Goal: Task Accomplishment & Management: Complete application form

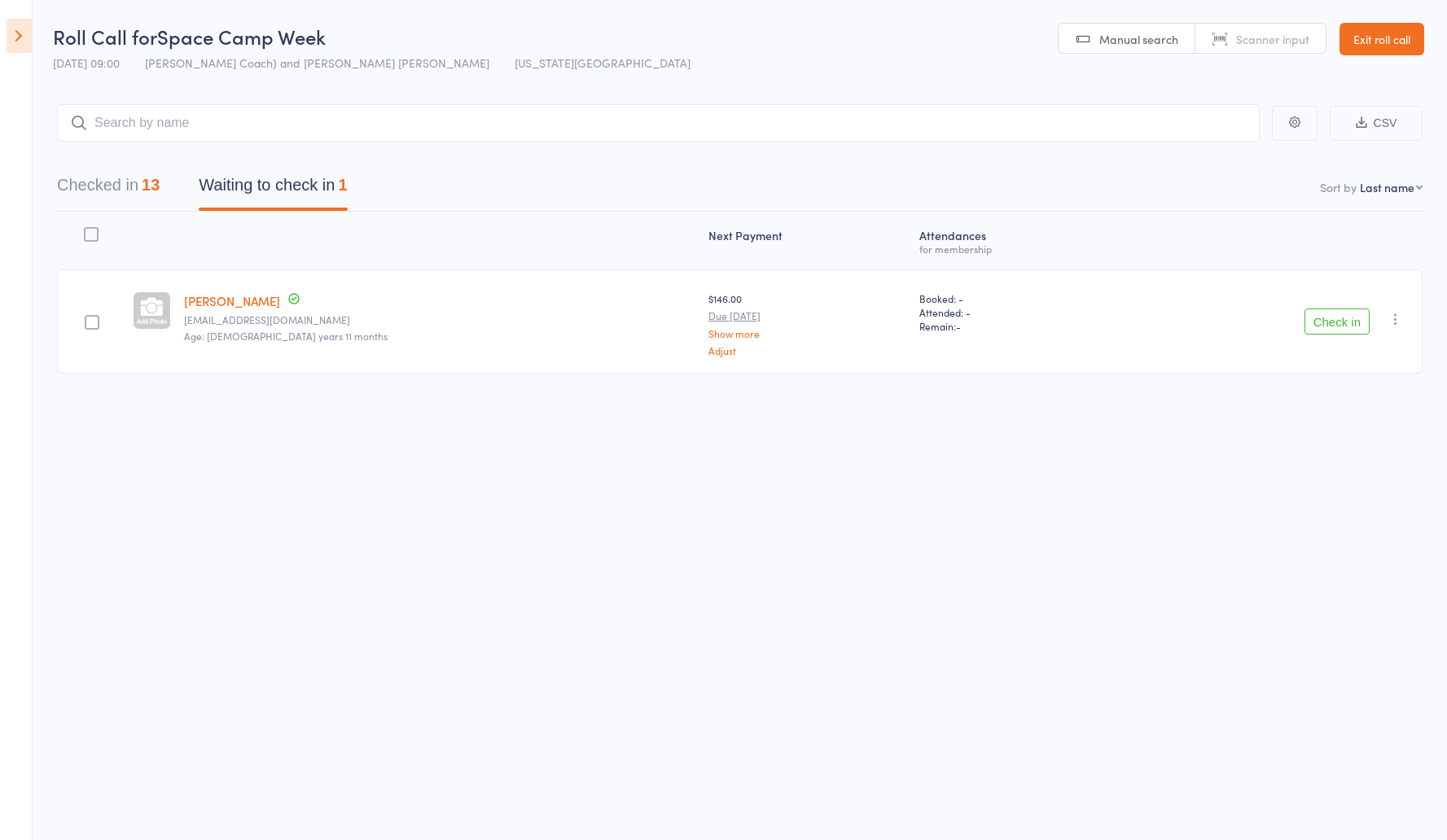
click at [1387, 46] on link "Exit roll call" at bounding box center [1382, 38] width 85 height 32
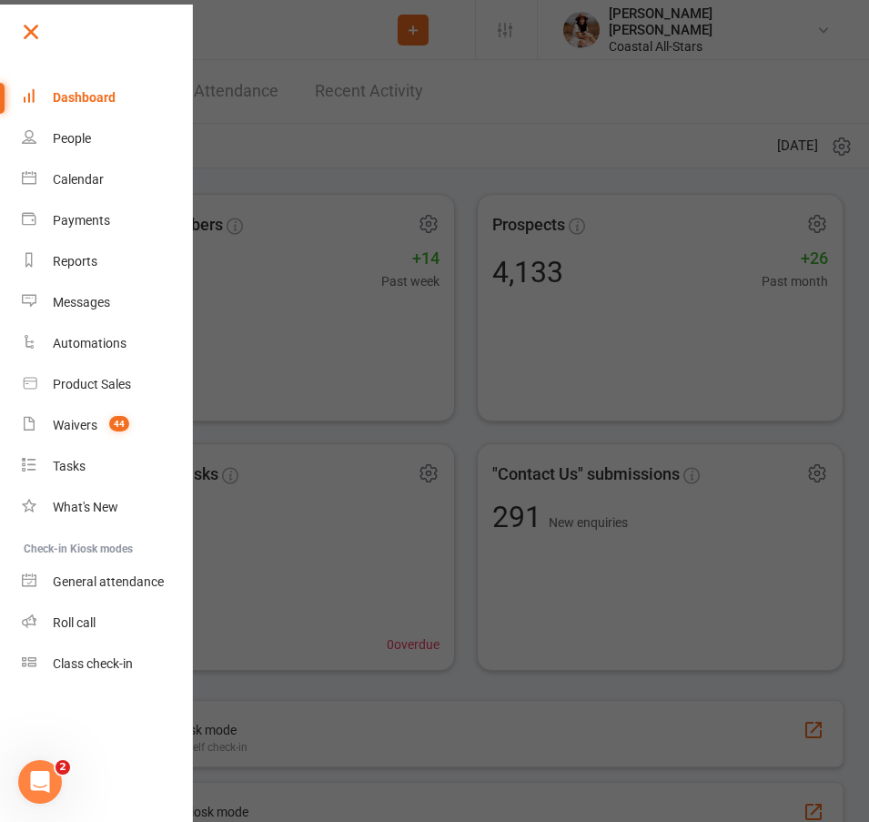
click at [44, 35] on link at bounding box center [106, 38] width 176 height 41
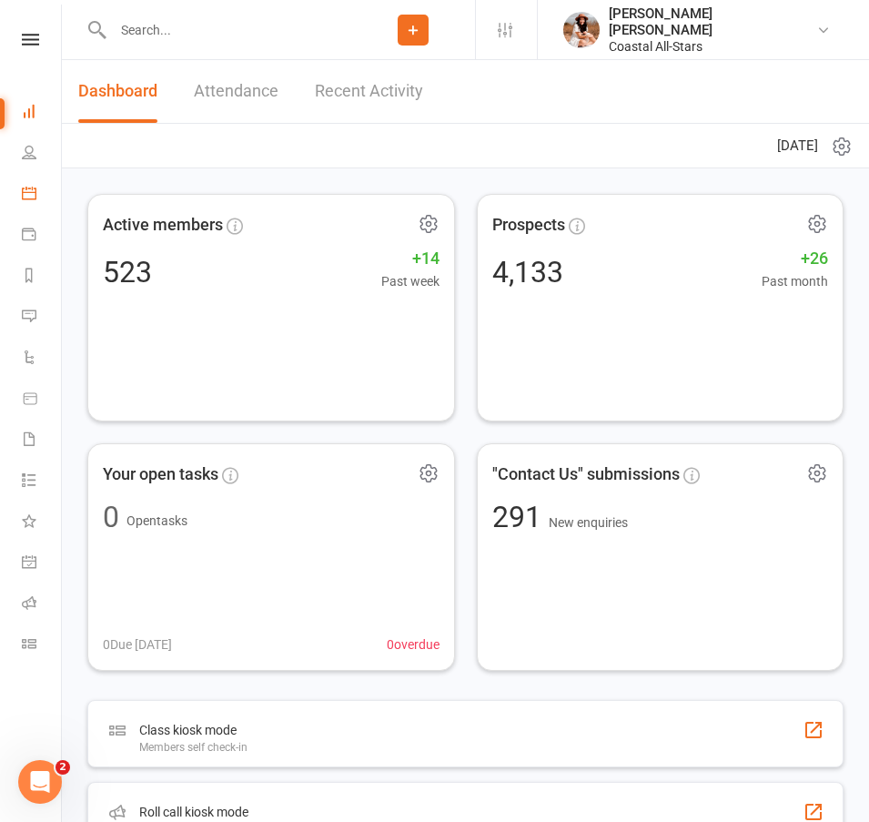
click at [34, 185] on link "Calendar" at bounding box center [42, 195] width 41 height 41
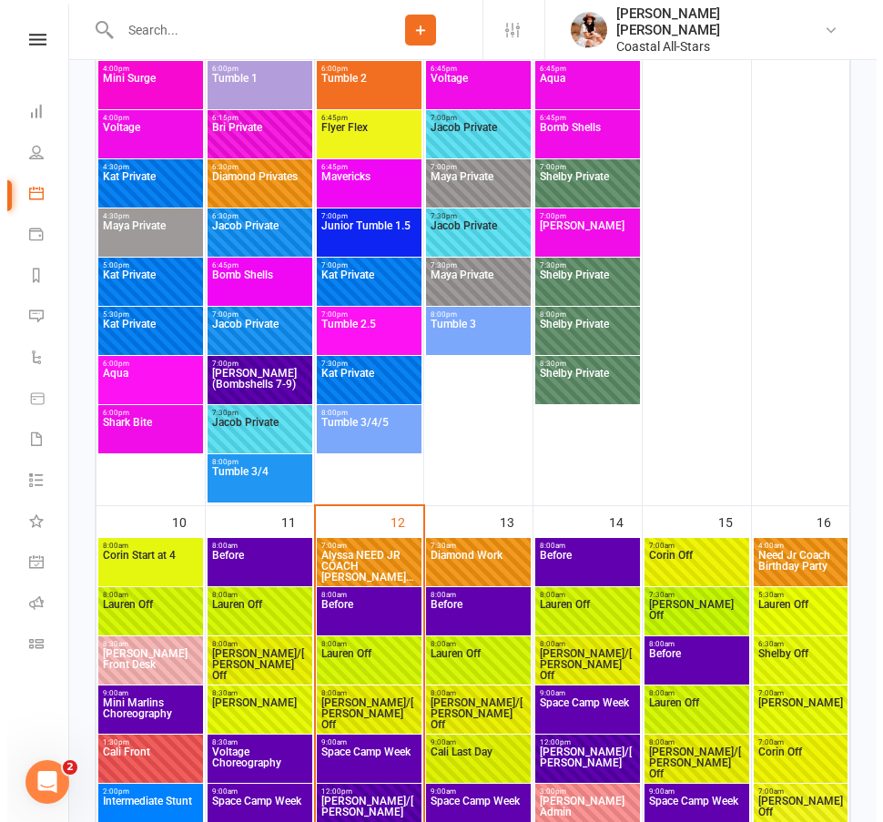
scroll to position [3126, 0]
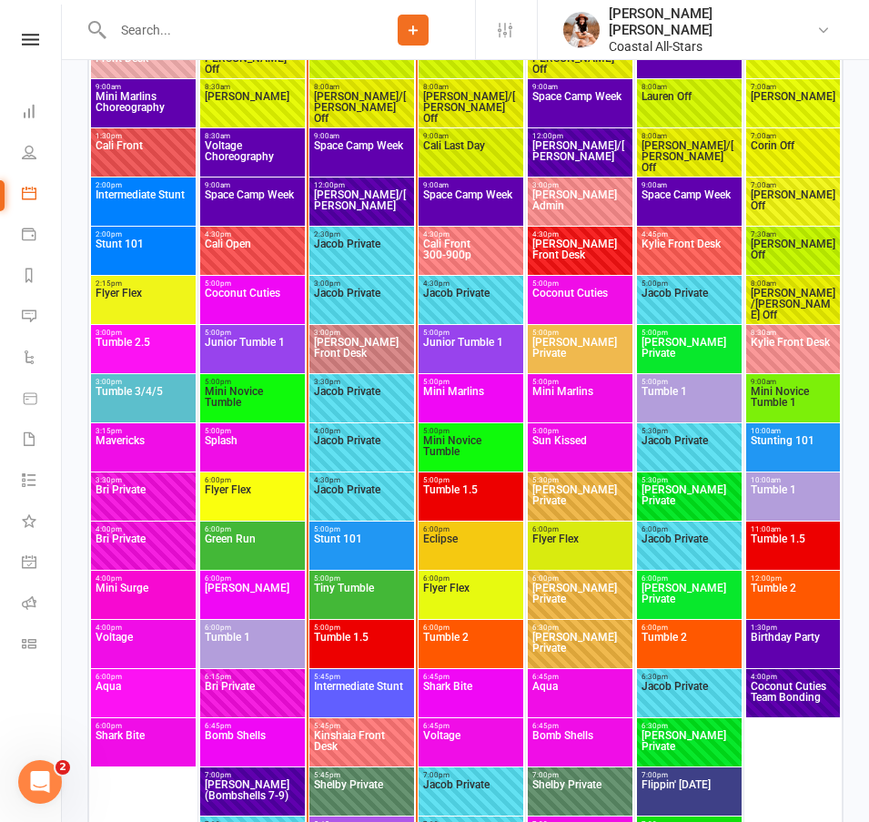
click at [362, 542] on span "Stunt 101" at bounding box center [361, 549] width 97 height 33
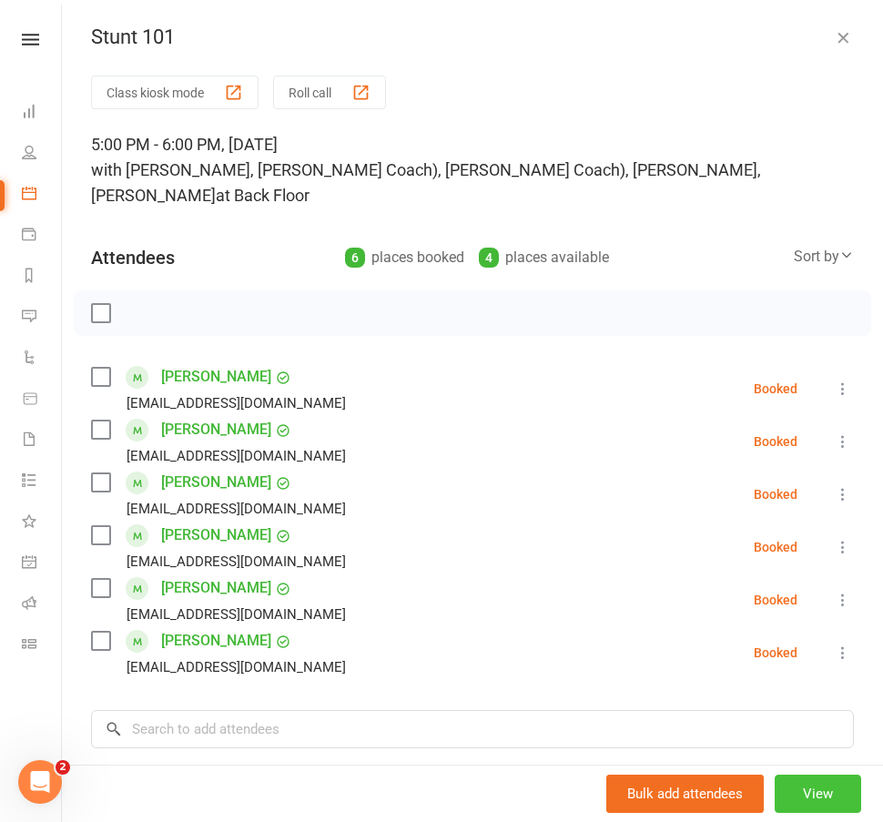
click at [786, 795] on button "View" at bounding box center [817, 793] width 86 height 38
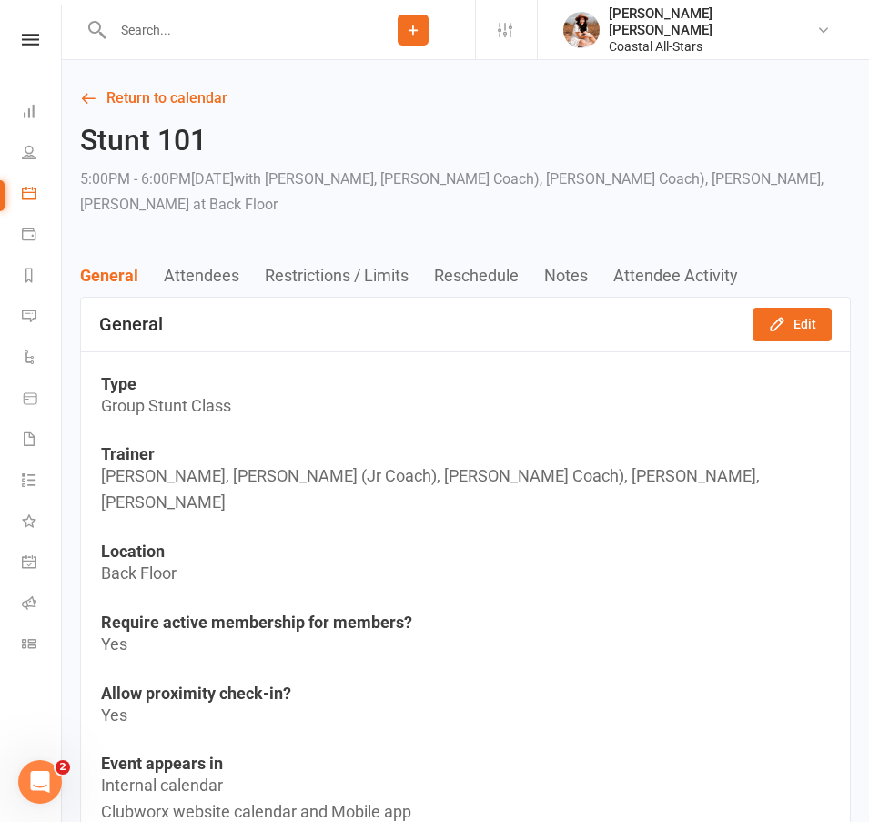
click at [768, 329] on icon "button" at bounding box center [777, 324] width 18 height 18
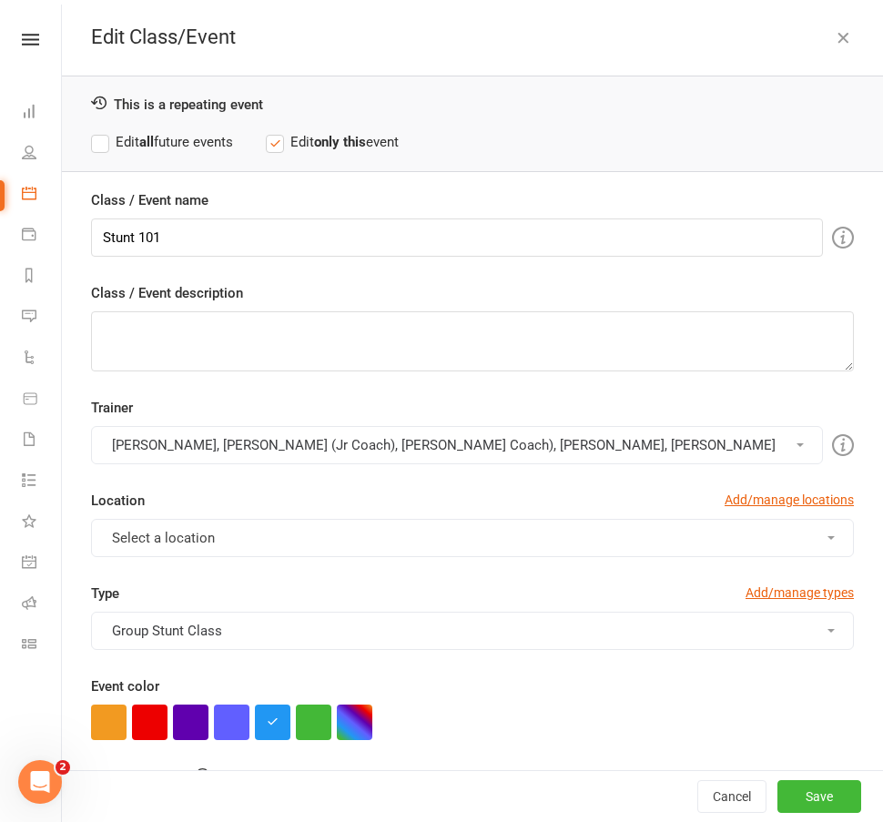
click at [225, 453] on button "[PERSON_NAME], [PERSON_NAME] (Jr Coach), [PERSON_NAME] Coach), [PERSON_NAME], […" at bounding box center [457, 445] width 732 height 38
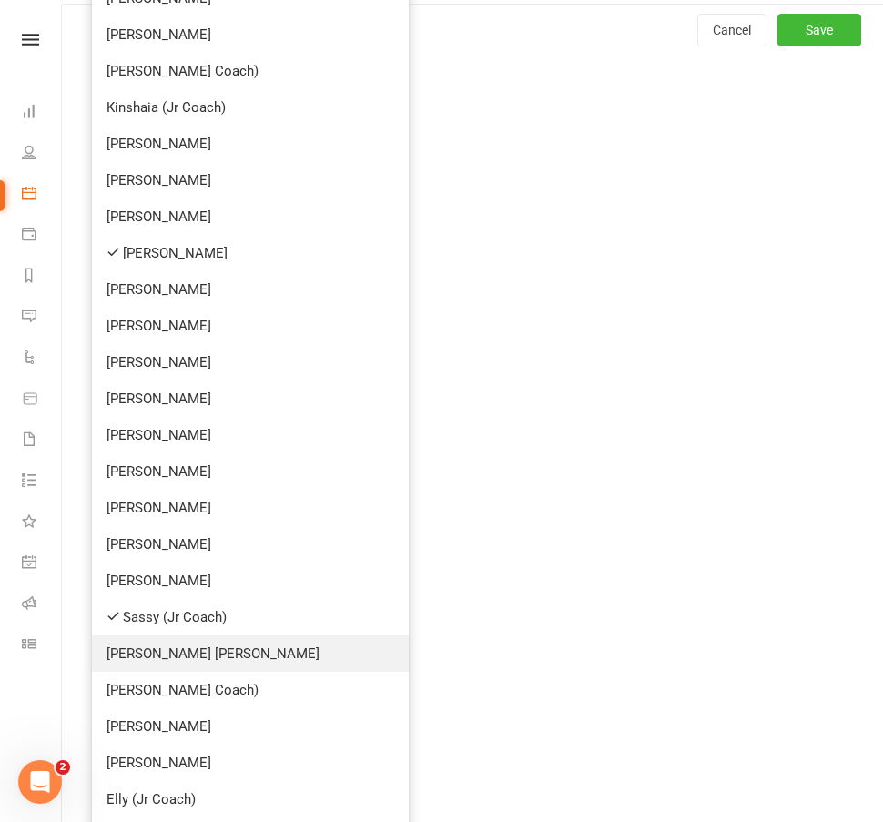
click at [229, 644] on link "[PERSON_NAME] [PERSON_NAME]" at bounding box center [250, 653] width 317 height 36
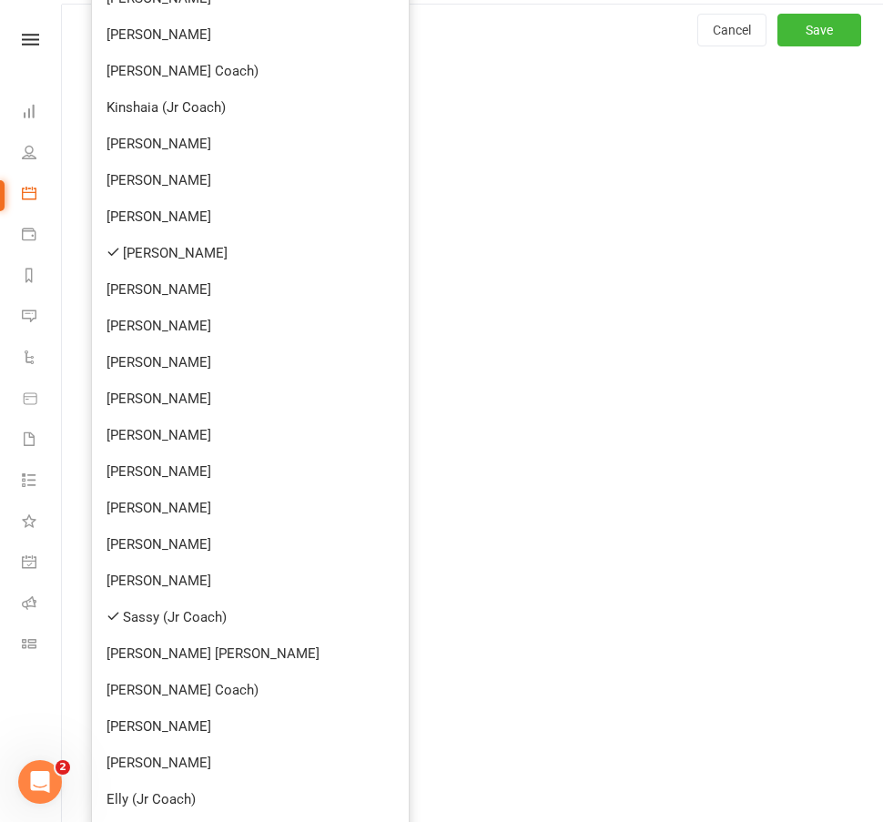
scroll to position [234, 0]
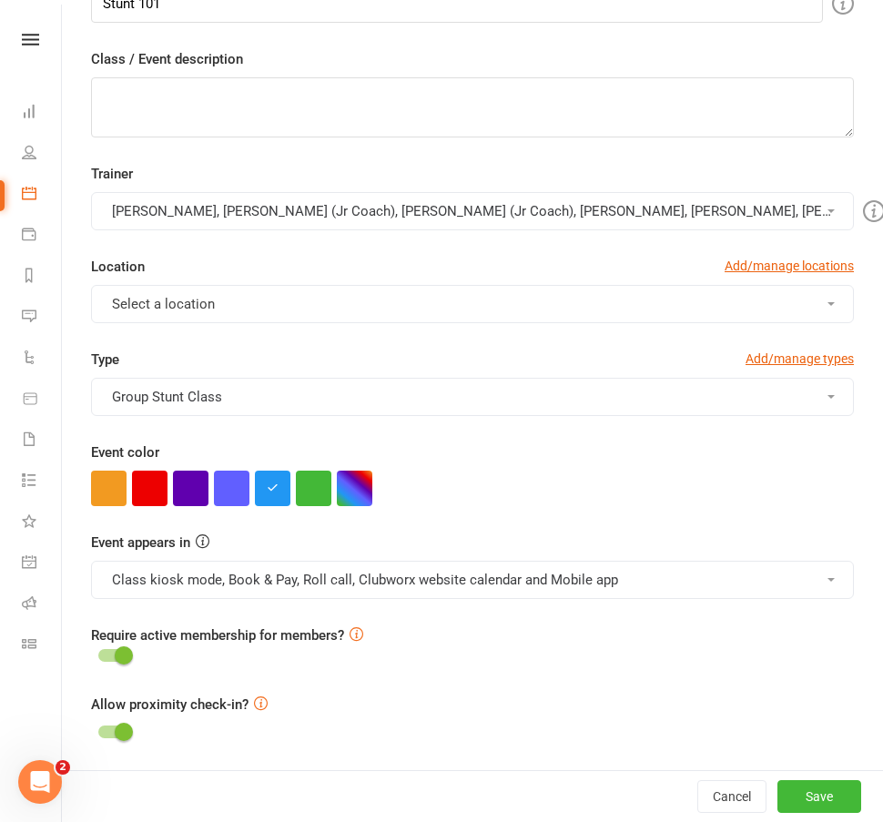
click at [392, 203] on button "[PERSON_NAME], [PERSON_NAME] (Jr Coach), [PERSON_NAME] (Jr Coach), [PERSON_NAME…" at bounding box center [472, 211] width 763 height 38
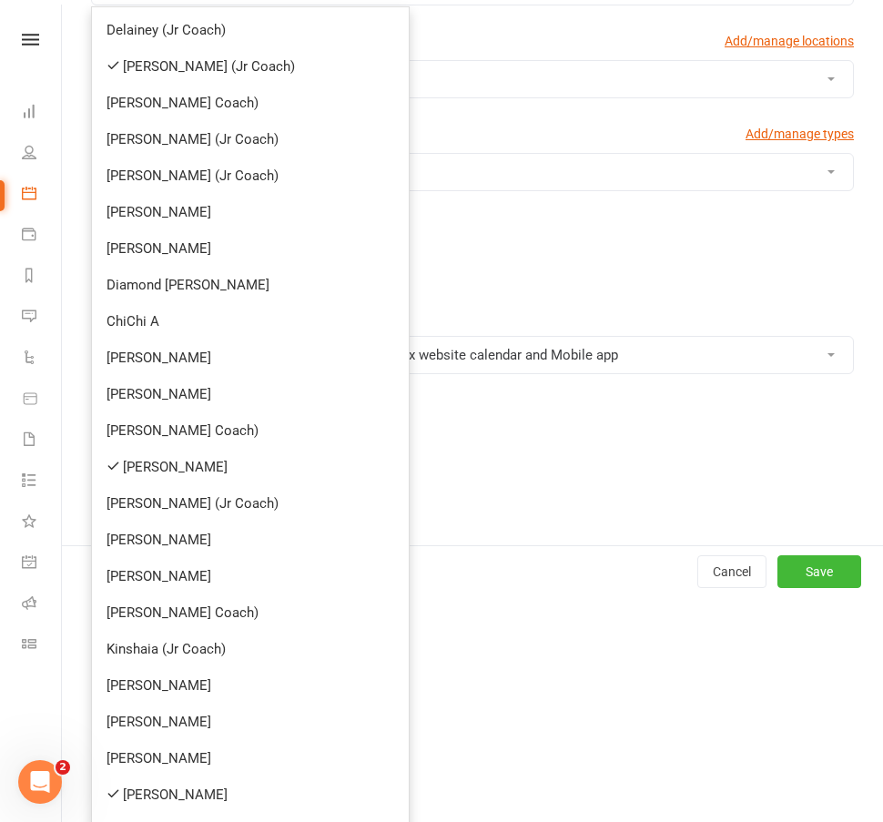
scroll to position [786, 0]
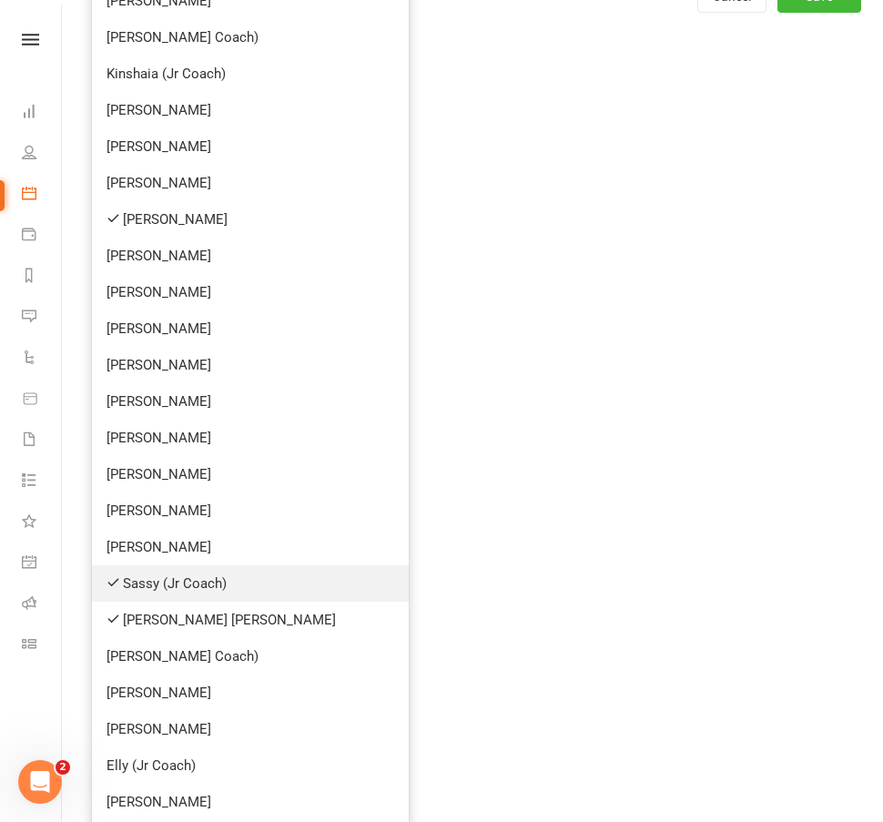
click at [197, 582] on link "Sassy (Jr Coach)" at bounding box center [250, 583] width 317 height 36
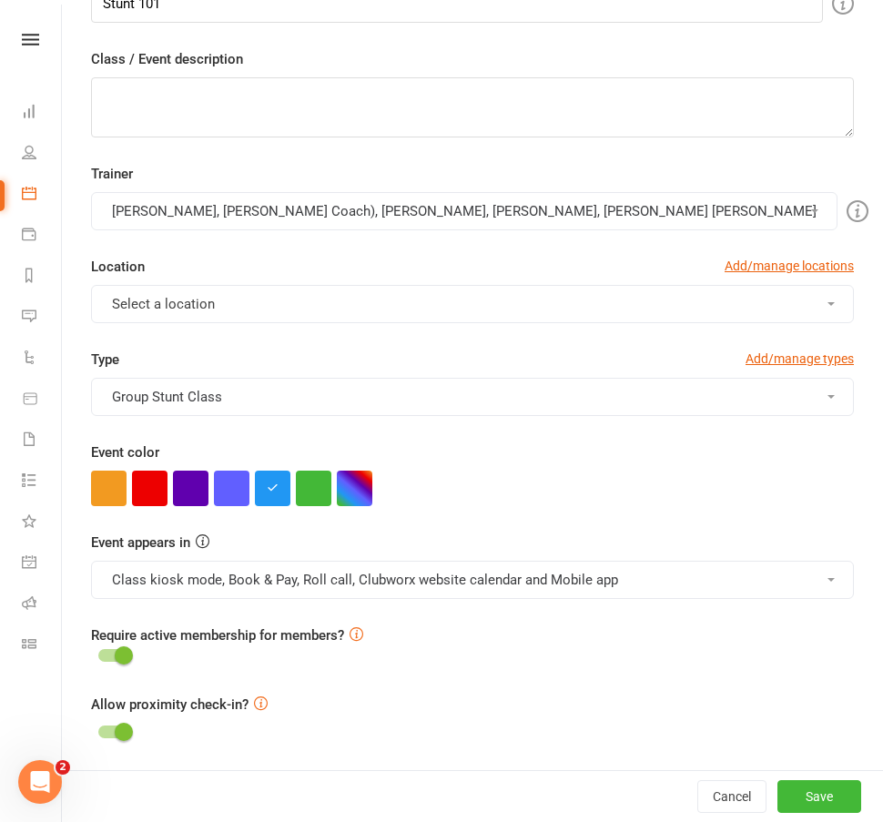
click at [382, 215] on button "[PERSON_NAME], [PERSON_NAME] Coach), [PERSON_NAME], [PERSON_NAME], [PERSON_NAME…" at bounding box center [464, 211] width 746 height 38
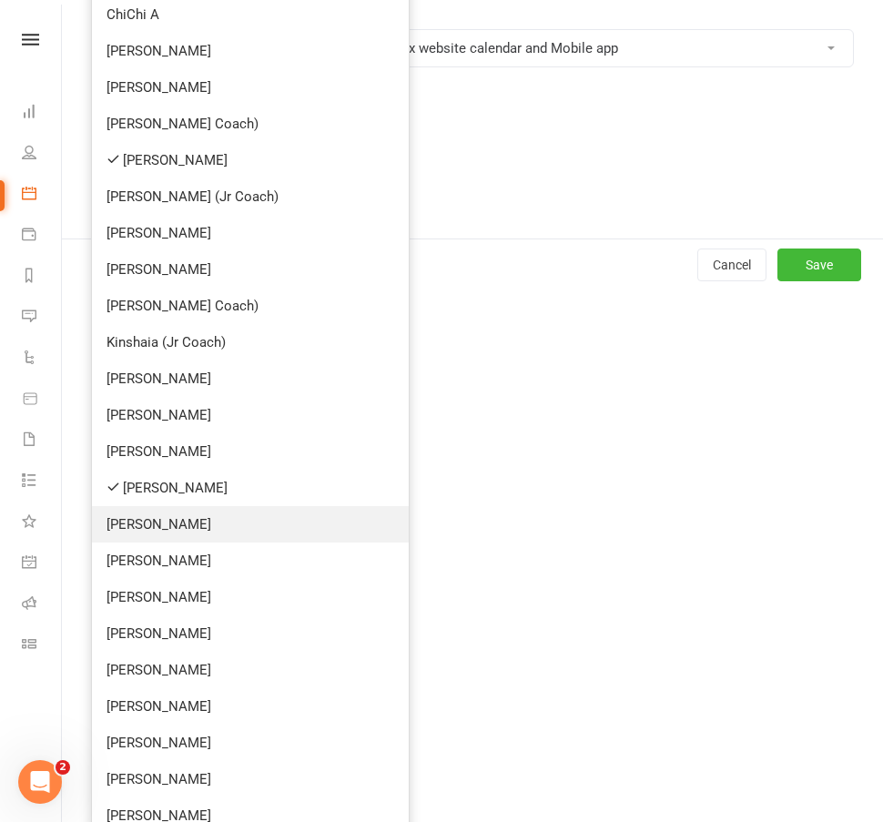
scroll to position [1110, 0]
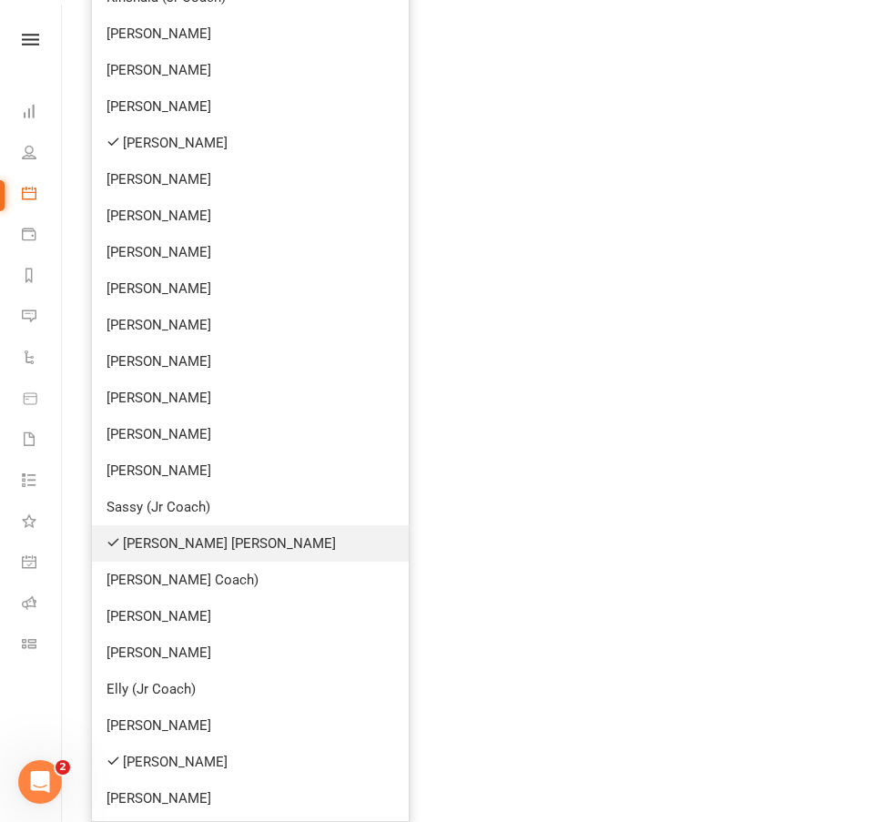
click at [191, 540] on link "[PERSON_NAME] [PERSON_NAME]" at bounding box center [250, 543] width 317 height 36
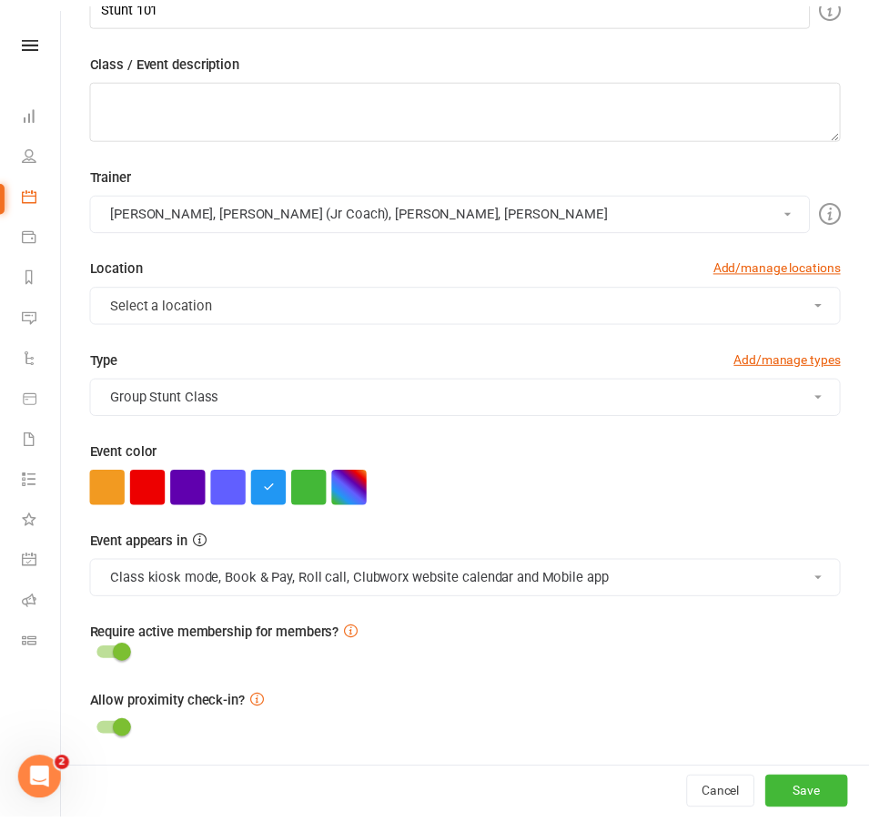
scroll to position [234, 0]
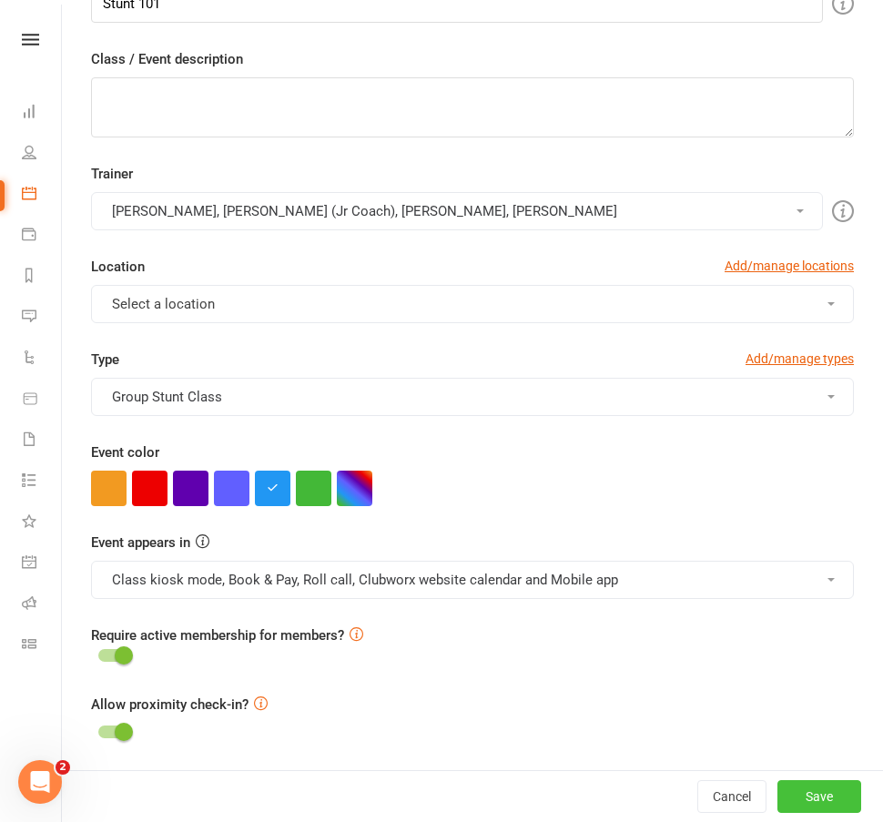
click at [806, 797] on button "Save" at bounding box center [819, 796] width 84 height 33
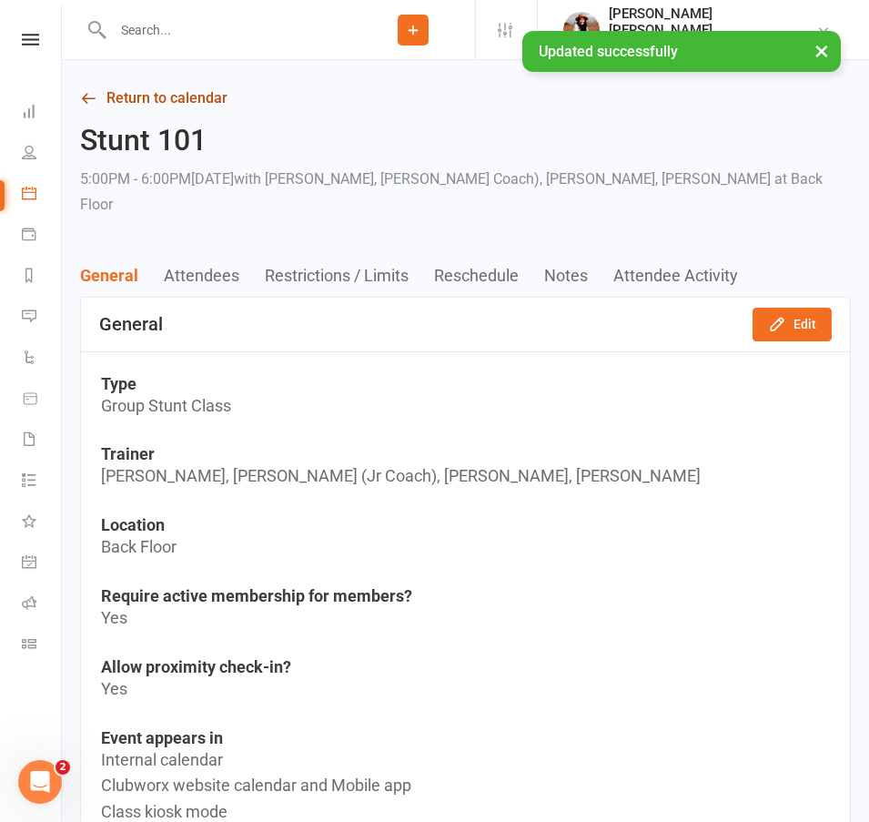
click at [196, 94] on link "Return to calendar" at bounding box center [465, 98] width 771 height 25
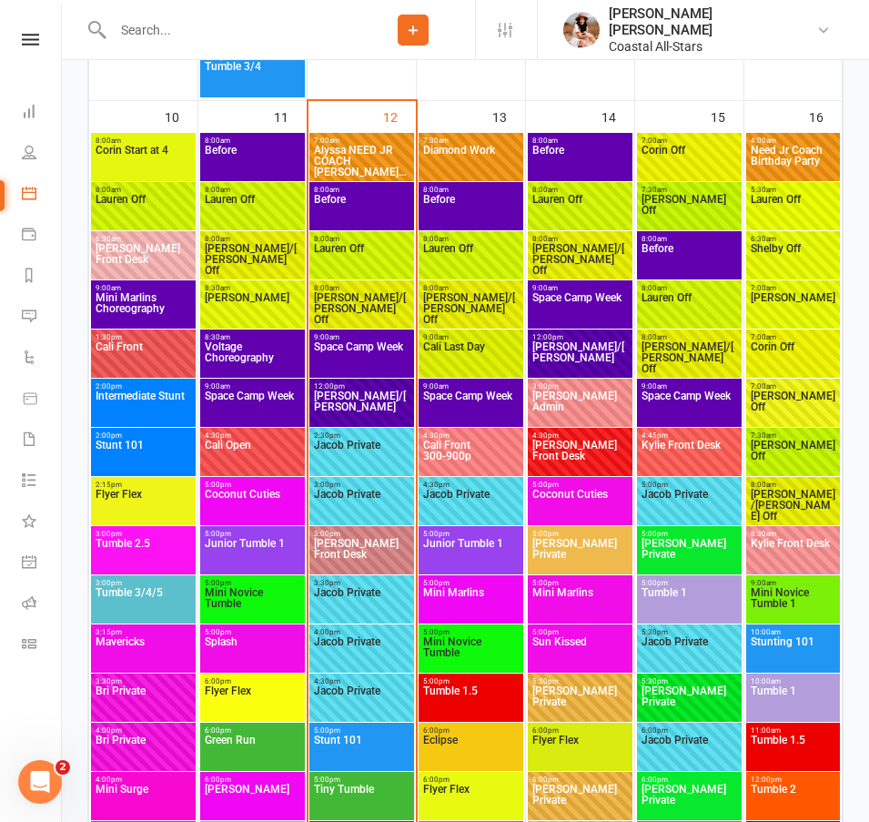
scroll to position [3079, 0]
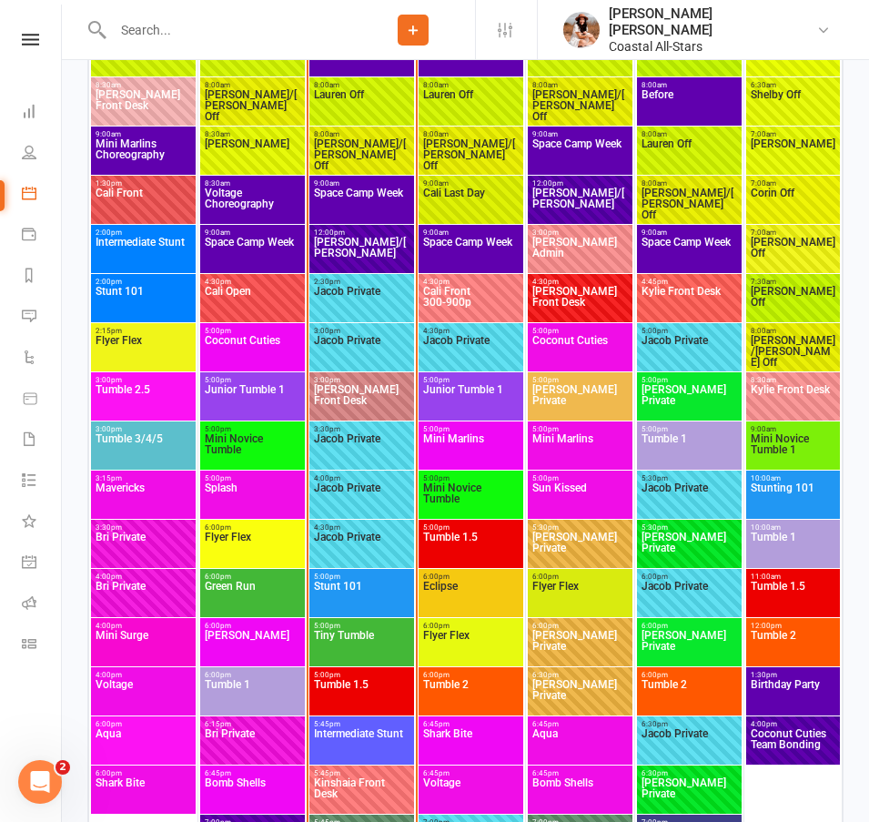
click at [388, 725] on span "5:45pm - 6:45pm" at bounding box center [361, 724] width 97 height 8
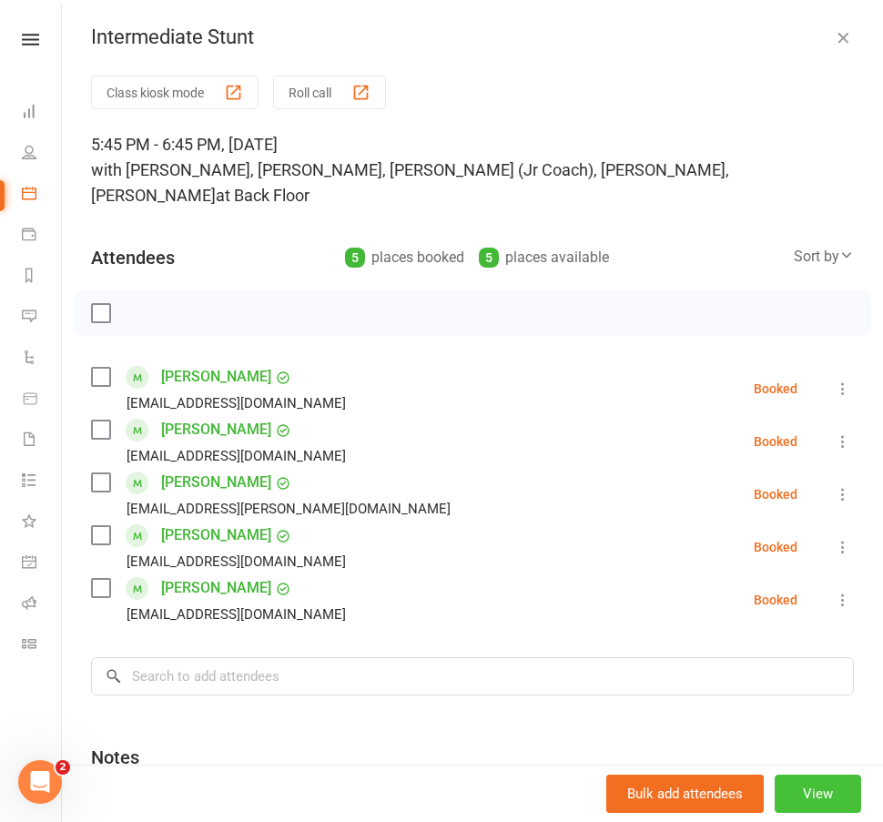
click at [807, 794] on button "View" at bounding box center [817, 793] width 86 height 38
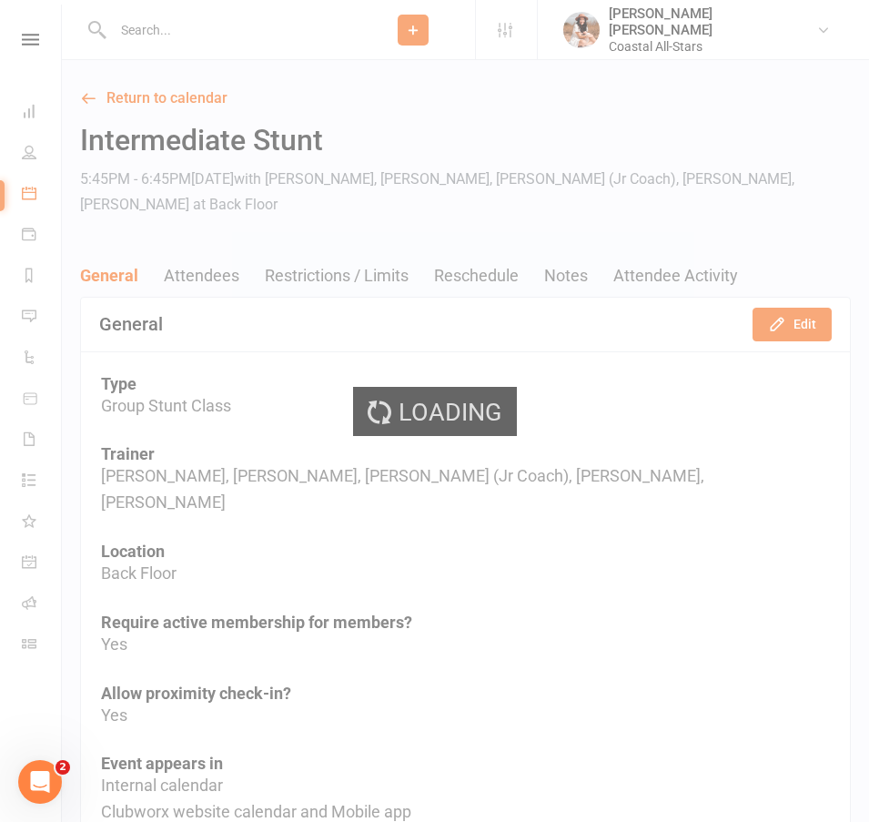
click at [775, 319] on div "Loading" at bounding box center [434, 411] width 869 height 822
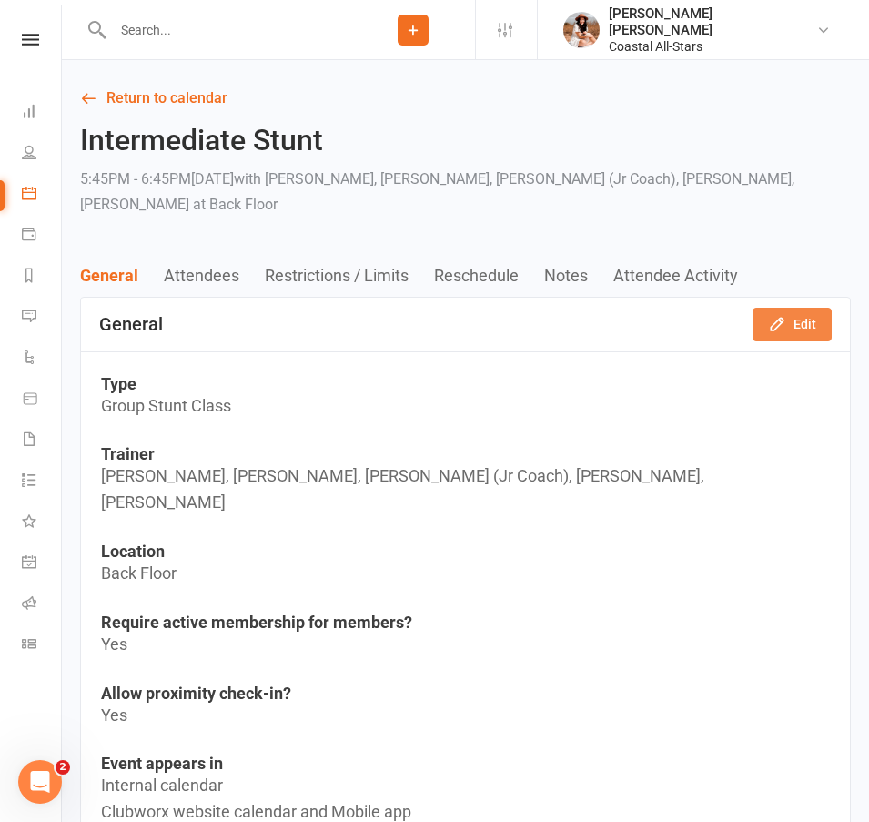
click at [776, 323] on icon "button" at bounding box center [777, 325] width 12 height 12
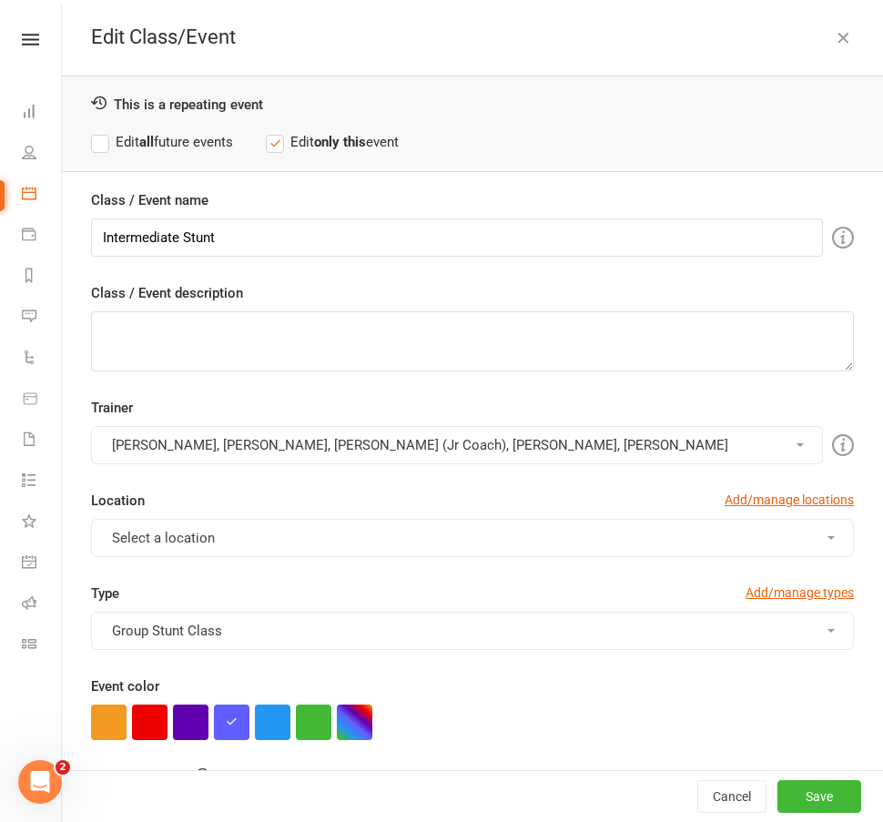
click at [414, 447] on button "[PERSON_NAME], [PERSON_NAME], [PERSON_NAME] (Jr Coach), [PERSON_NAME], [PERSON_…" at bounding box center [457, 445] width 732 height 38
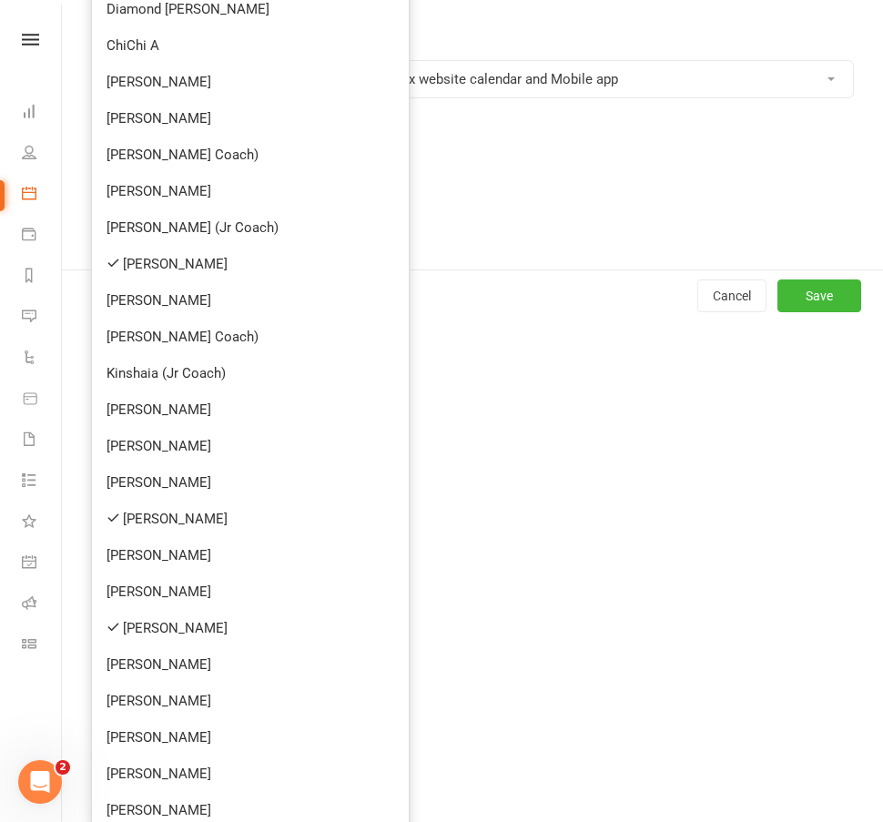
scroll to position [980, 0]
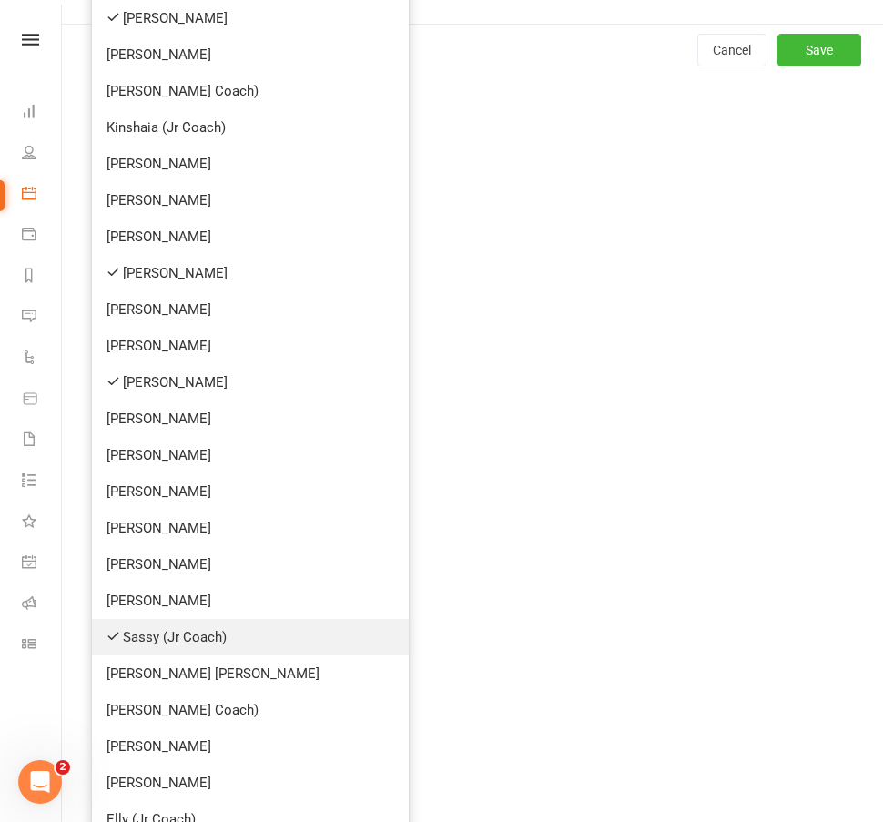
click at [252, 631] on link "Sassy (Jr Coach)" at bounding box center [250, 637] width 317 height 36
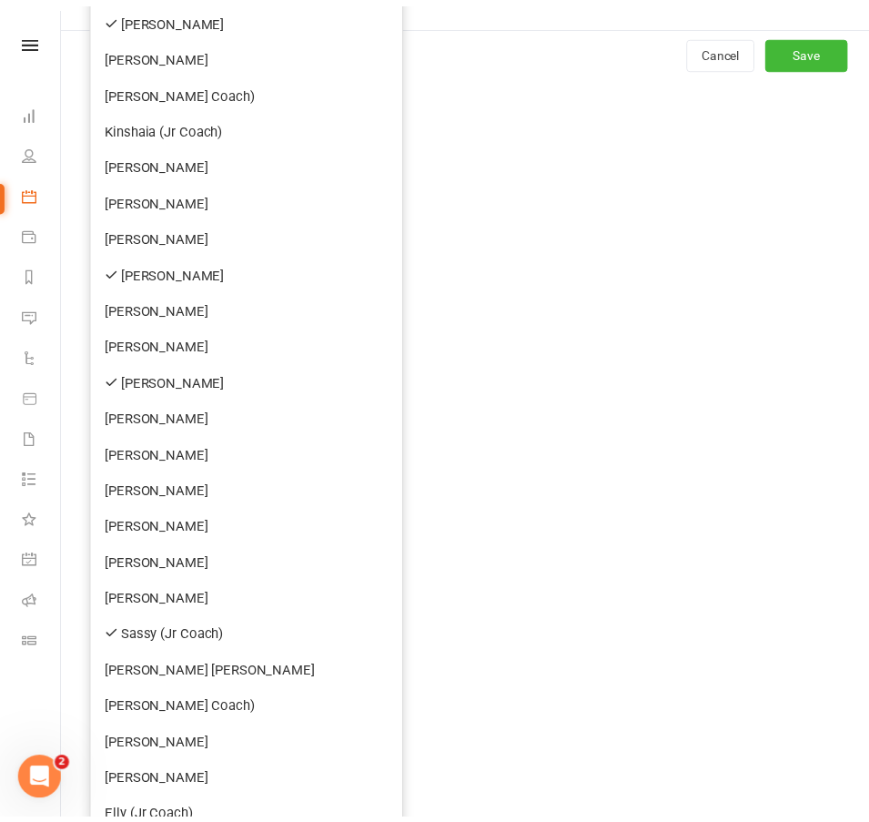
scroll to position [234, 0]
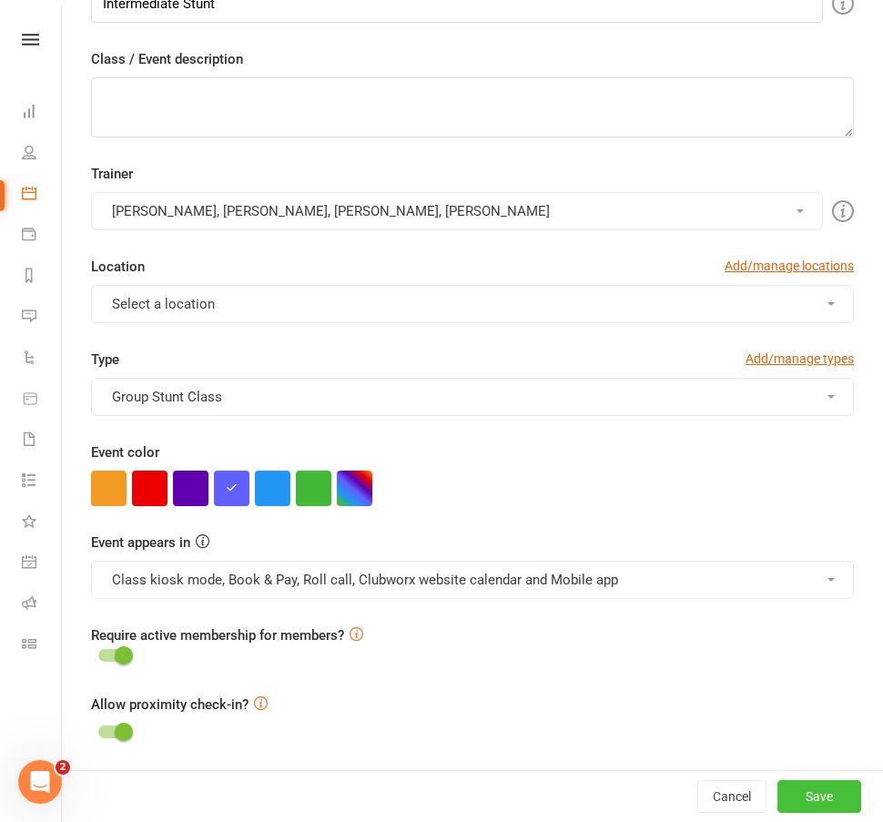
click at [807, 796] on button "Save" at bounding box center [819, 796] width 84 height 33
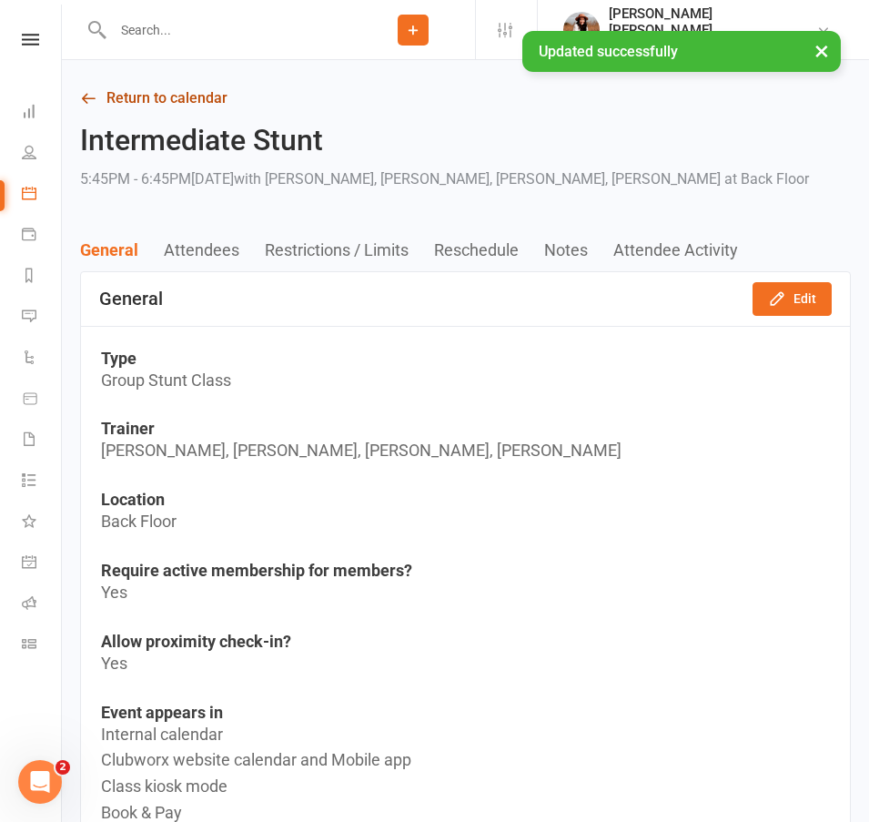
click at [192, 101] on link "Return to calendar" at bounding box center [465, 98] width 771 height 25
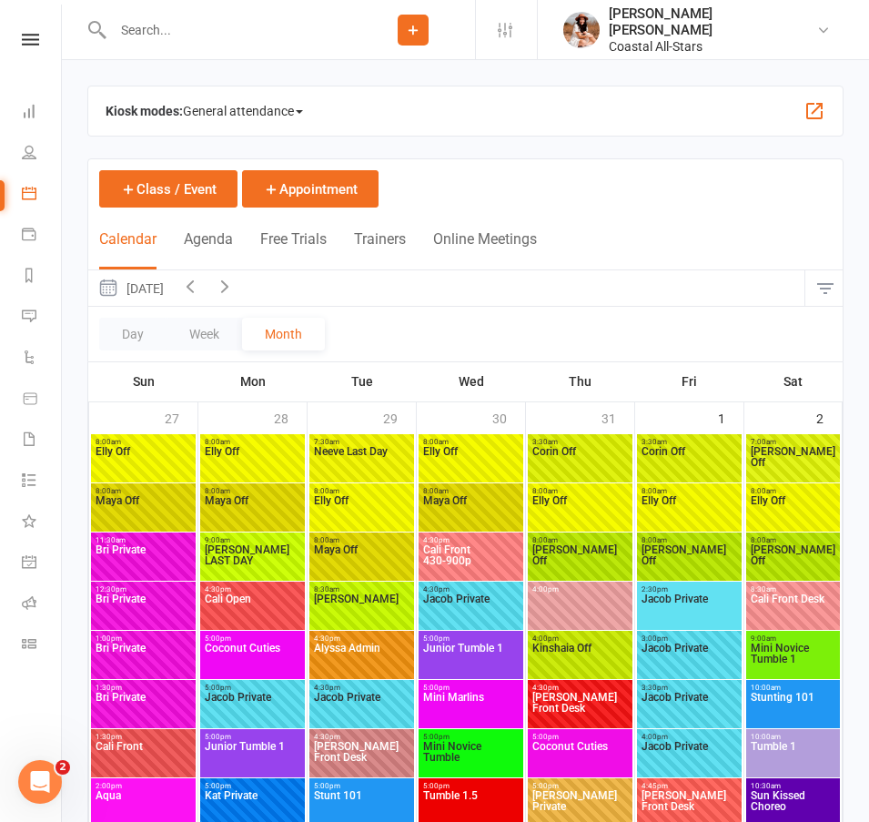
click at [421, 35] on icon at bounding box center [413, 30] width 16 height 16
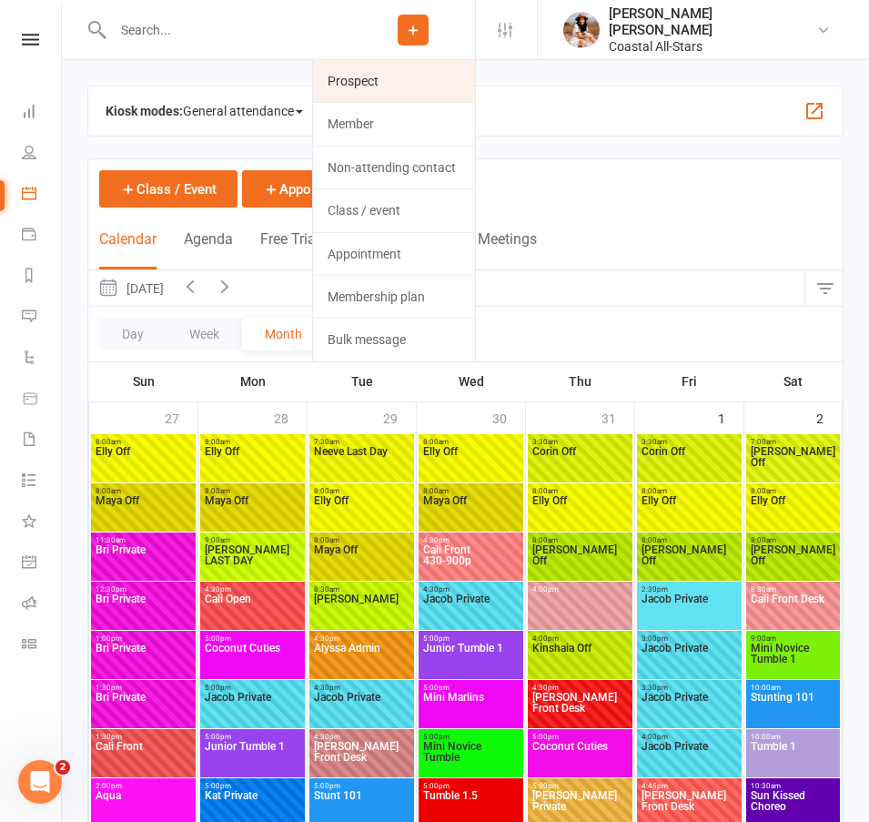
click at [440, 84] on link "Prospect" at bounding box center [394, 81] width 162 height 42
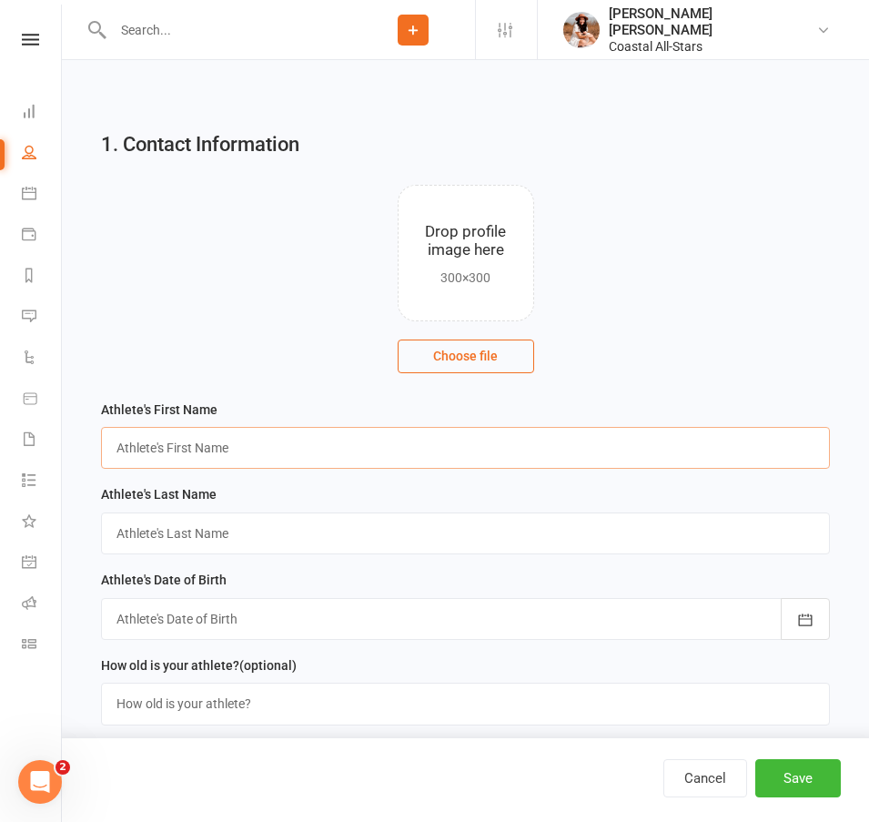
click at [200, 447] on input "text" at bounding box center [465, 448] width 729 height 42
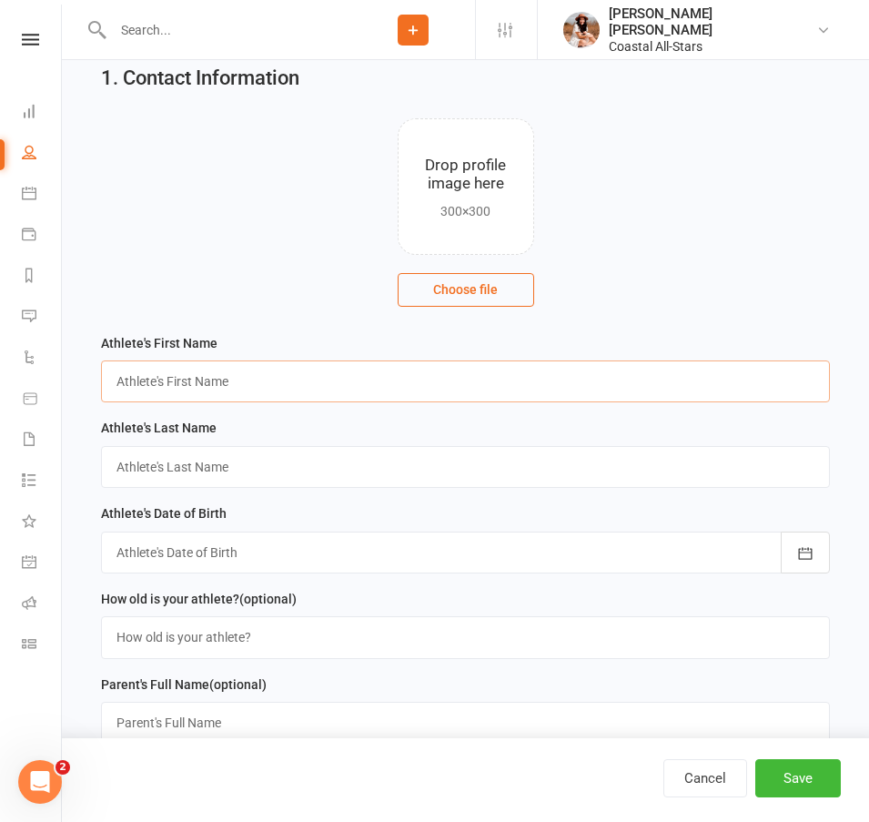
scroll to position [155, 0]
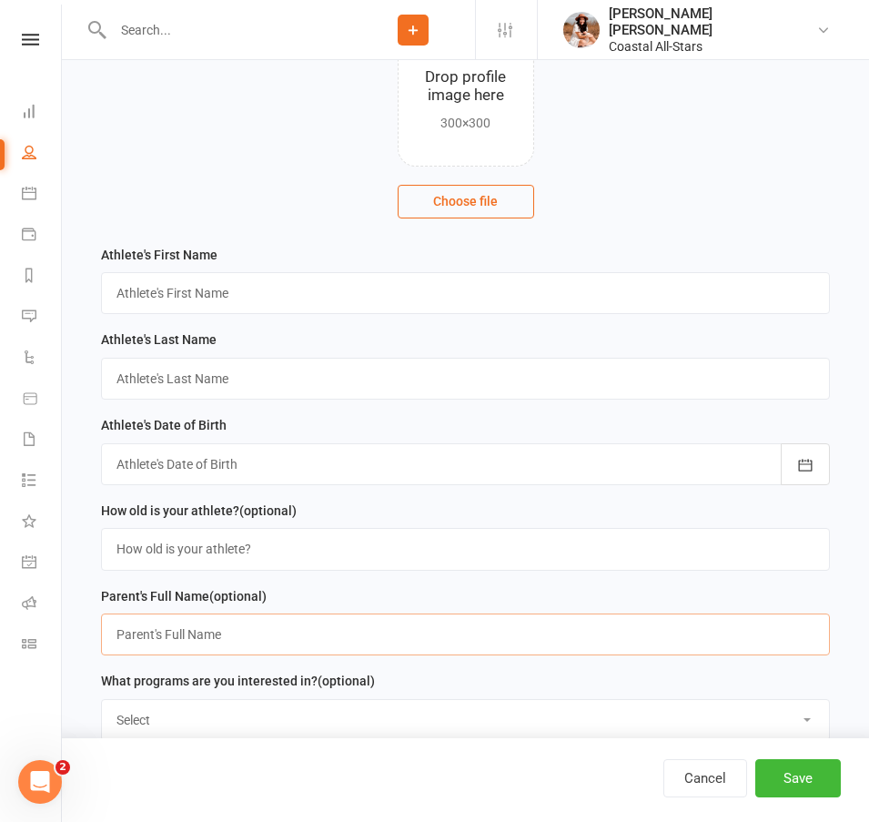
click at [280, 633] on input "text" at bounding box center [465, 634] width 729 height 42
type input "l"
type input "[PERSON_NAME]"
click at [251, 309] on input "text" at bounding box center [465, 293] width 729 height 42
type input "Summit"
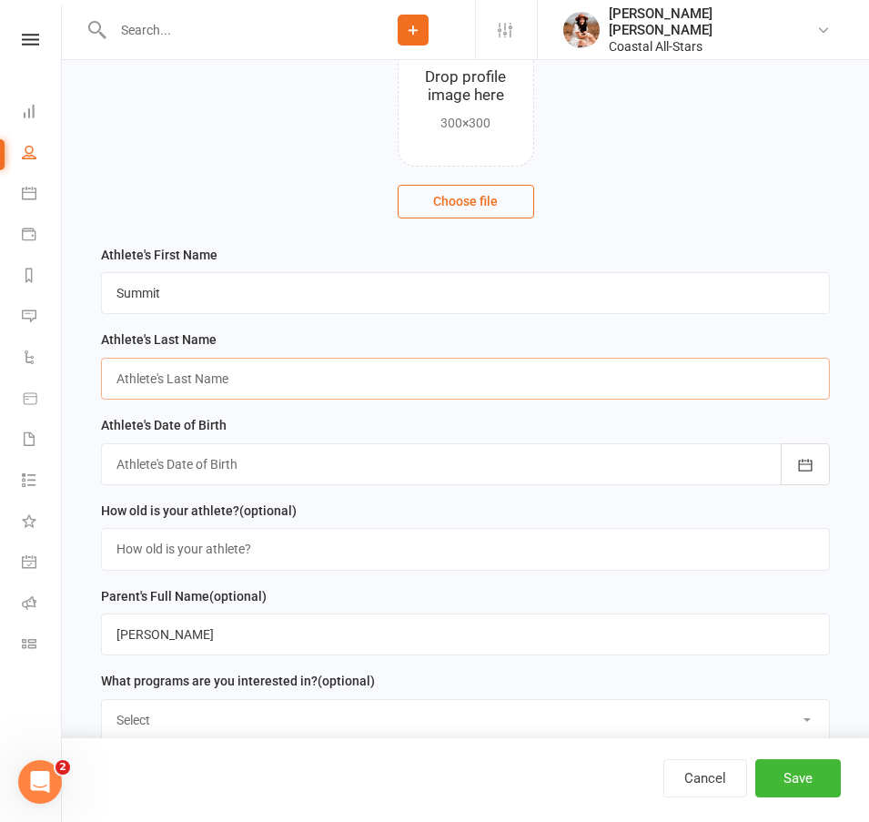
click at [139, 391] on input "text" at bounding box center [465, 379] width 729 height 42
type input "[PERSON_NAME]"
click at [177, 467] on div at bounding box center [465, 464] width 729 height 42
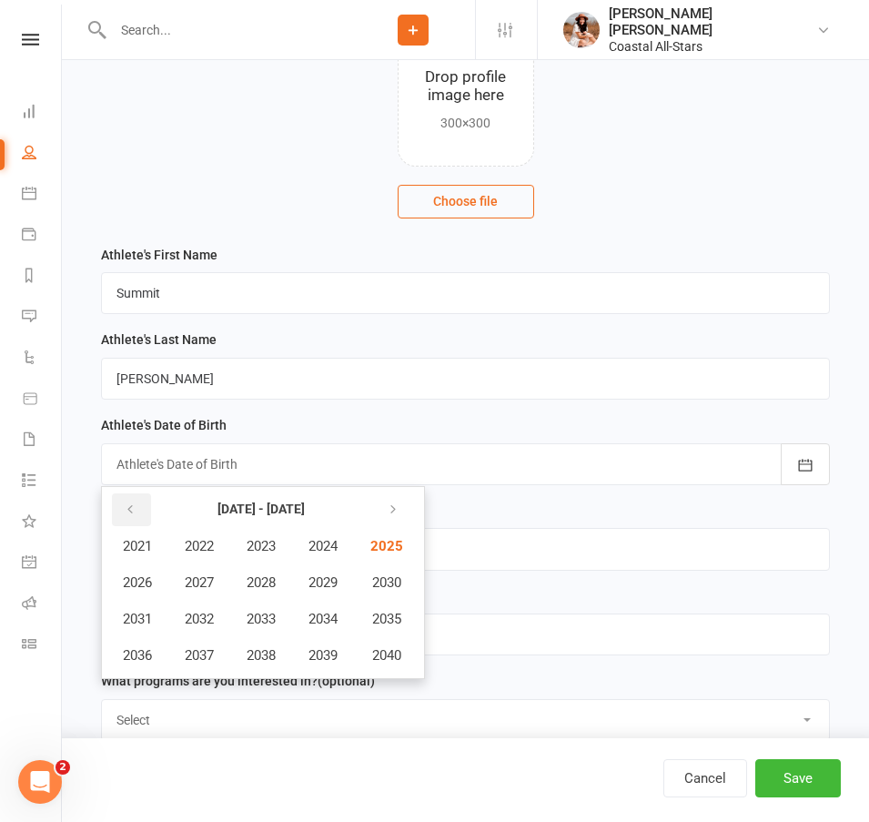
click at [126, 511] on icon "button" at bounding box center [130, 509] width 13 height 15
click at [267, 651] on span "2018" at bounding box center [261, 655] width 29 height 16
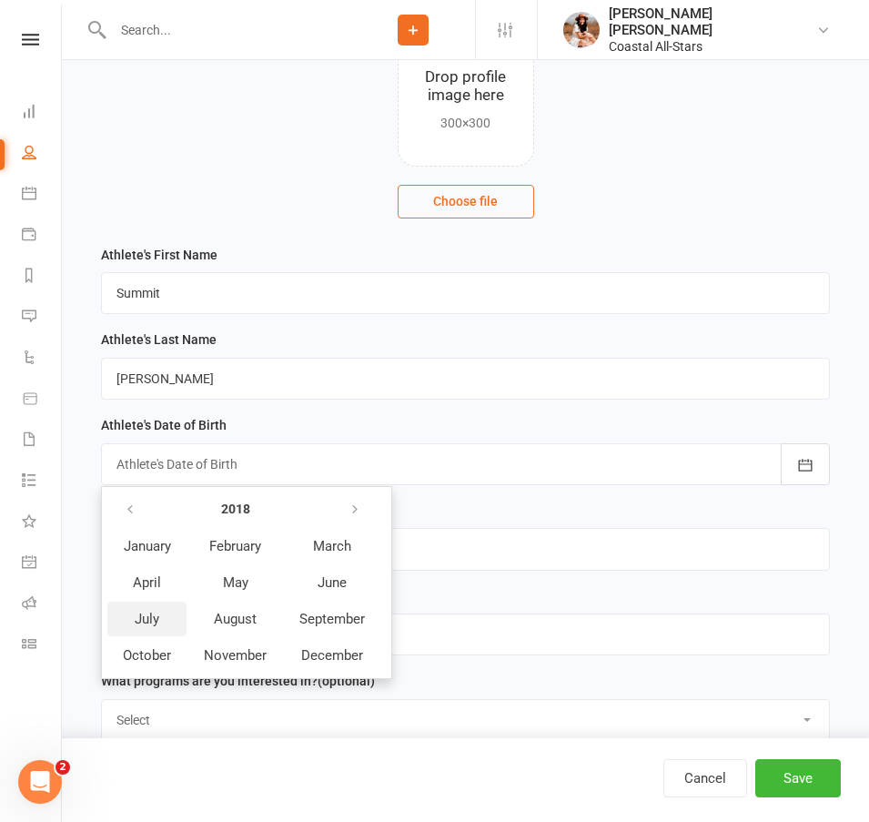
click at [158, 617] on span "July" at bounding box center [147, 619] width 25 height 16
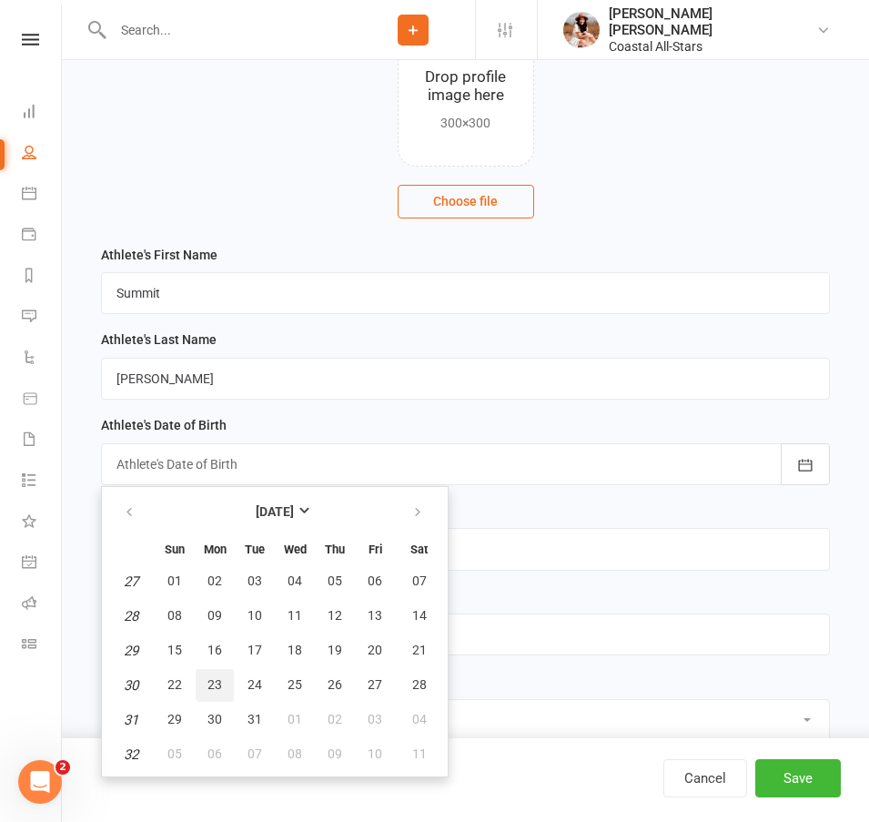
click at [207, 689] on span "23" at bounding box center [214, 684] width 15 height 15
type input "[DATE]"
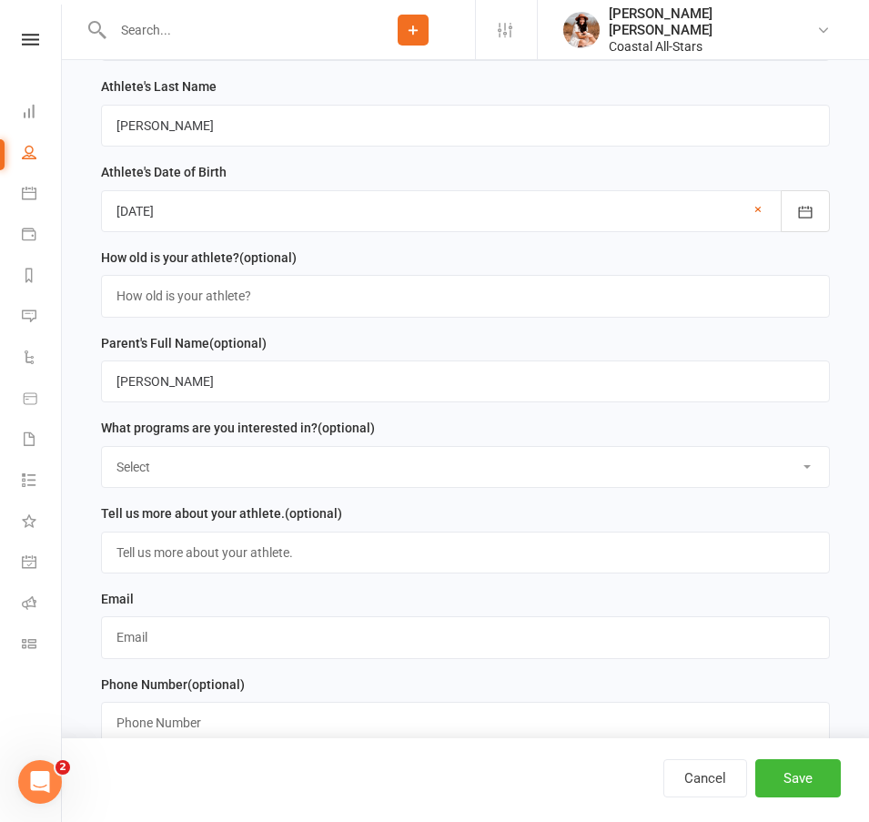
scroll to position [421, 0]
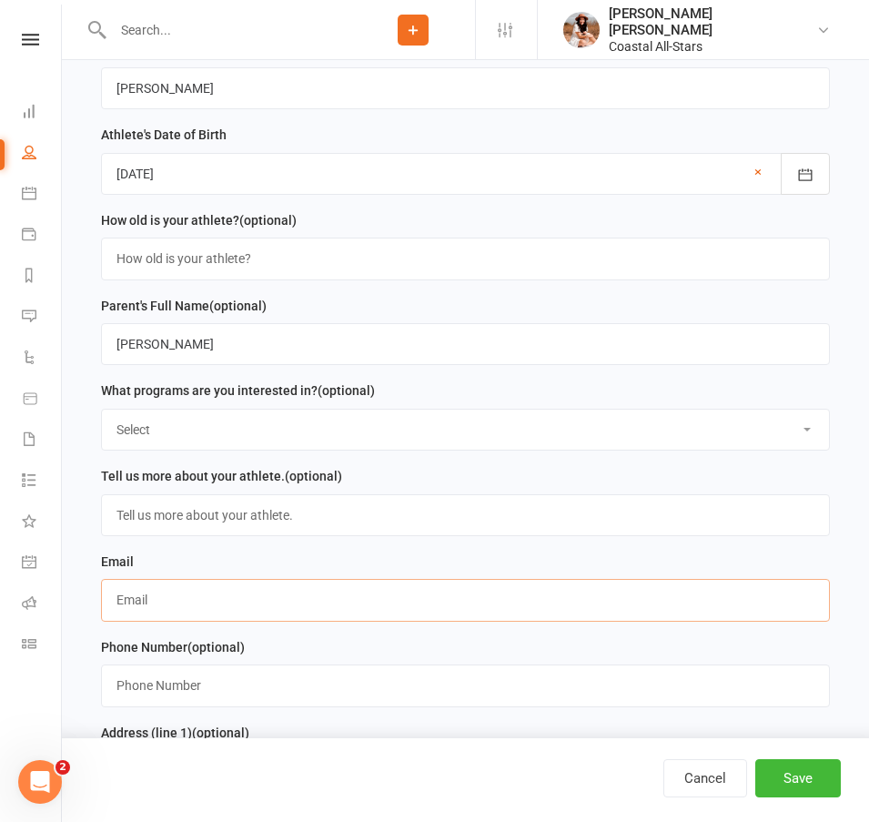
click at [213, 609] on input "text" at bounding box center [465, 600] width 729 height 42
click at [168, 605] on input "[PERSON_NAME][EMAIL_ADDRESS][DOMAIN_NAME]" at bounding box center [465, 600] width 729 height 42
click at [157, 604] on input "[PERSON_NAME][EMAIL_ADDRESS][DOMAIN_NAME]" at bounding box center [465, 600] width 729 height 42
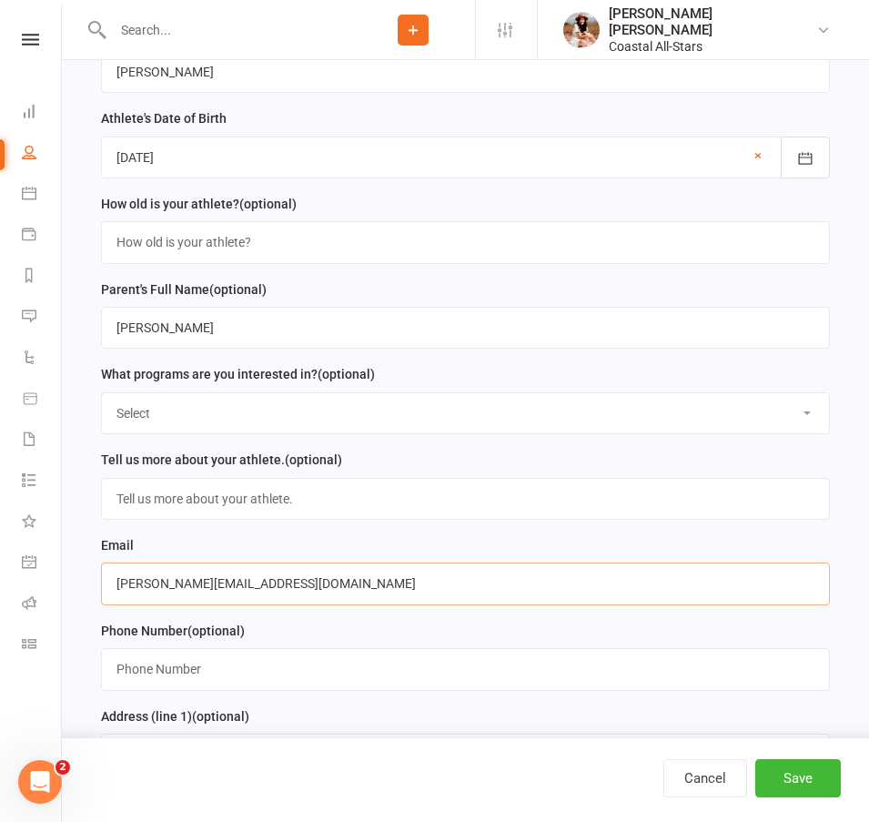
scroll to position [481, 0]
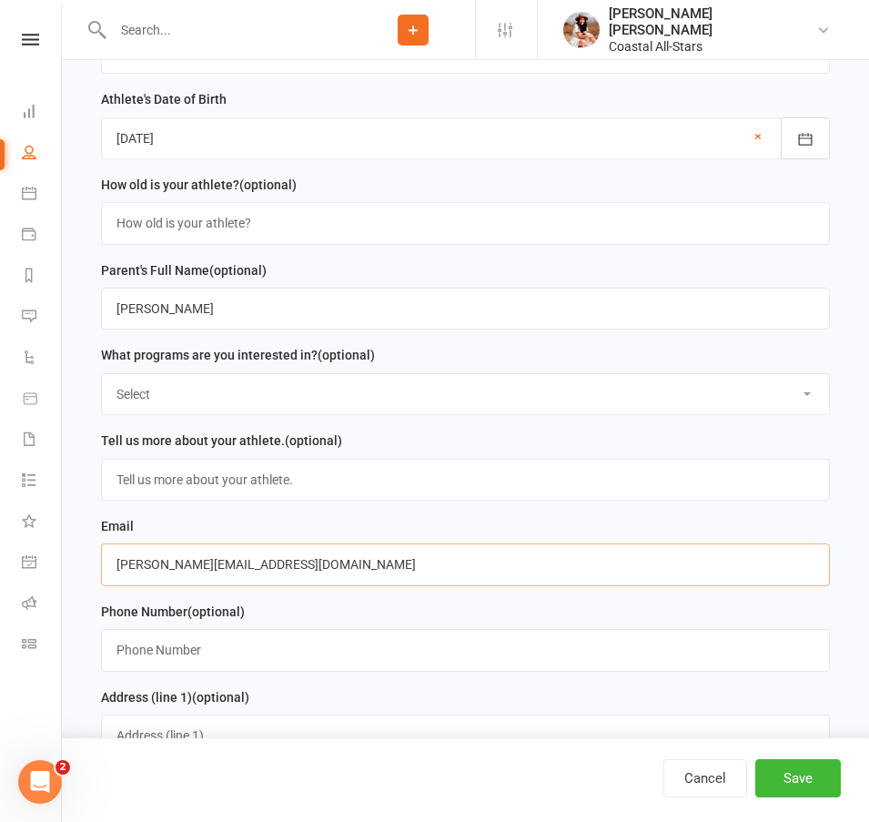
type input "[PERSON_NAME][EMAIL_ADDRESS][DOMAIN_NAME]"
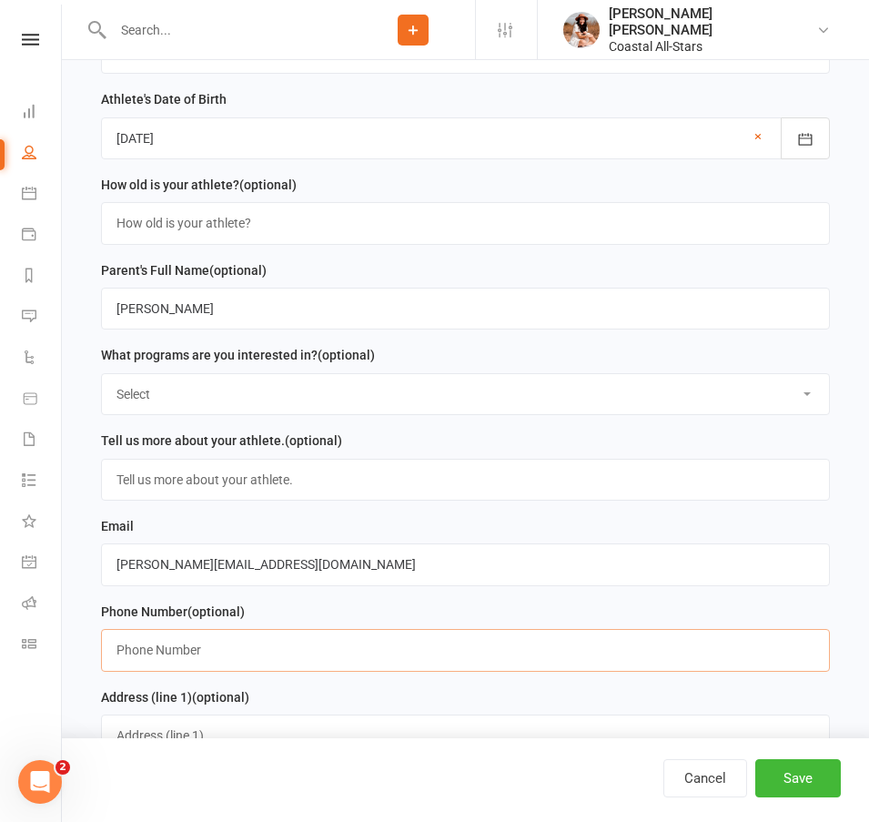
click at [211, 651] on input "text" at bounding box center [465, 650] width 729 height 42
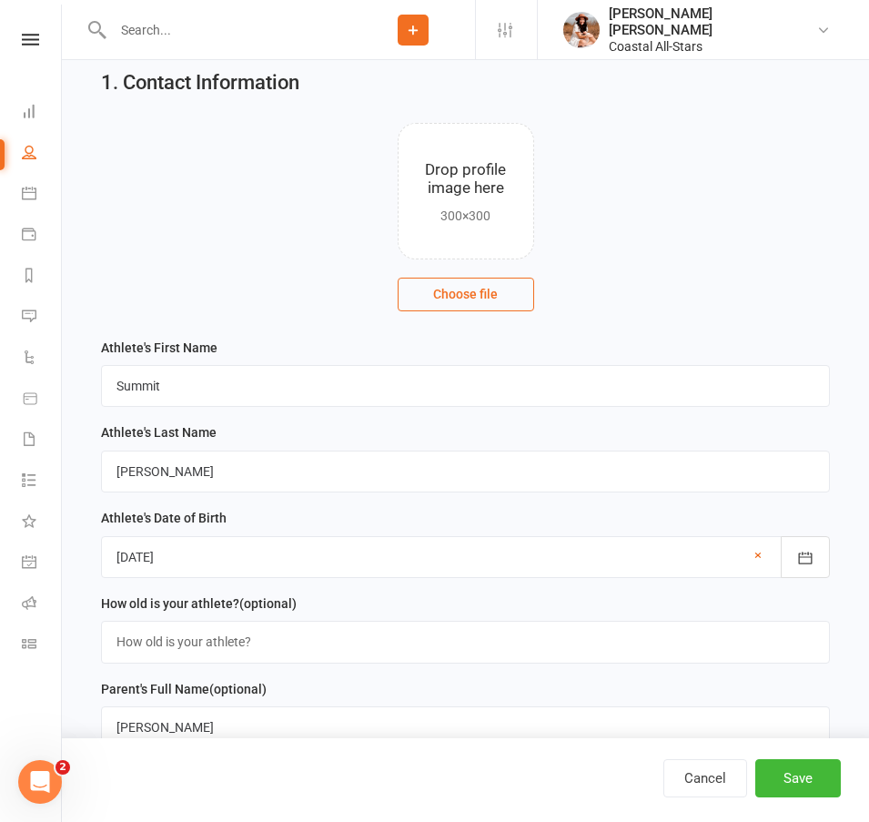
scroll to position [154, 0]
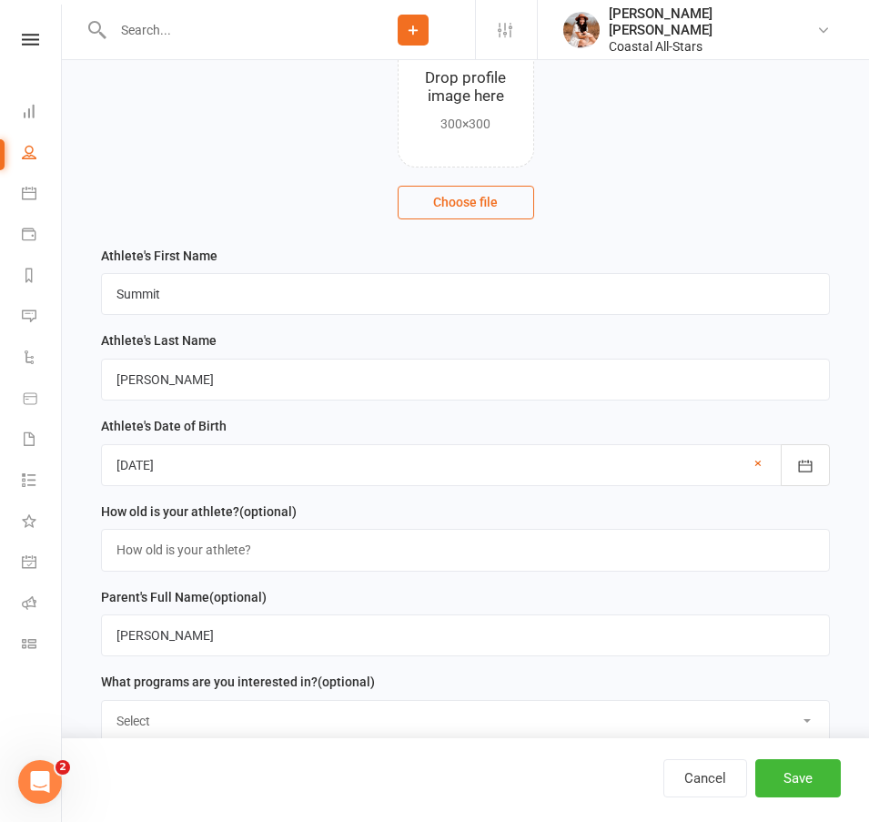
type input "6186445681"
drag, startPoint x: 109, startPoint y: 295, endPoint x: 179, endPoint y: 300, distance: 70.3
click at [179, 300] on input "Summit" at bounding box center [465, 294] width 729 height 42
drag, startPoint x: 168, startPoint y: 385, endPoint x: 109, endPoint y: 378, distance: 59.6
click at [109, 378] on input "[PERSON_NAME]" at bounding box center [465, 380] width 729 height 42
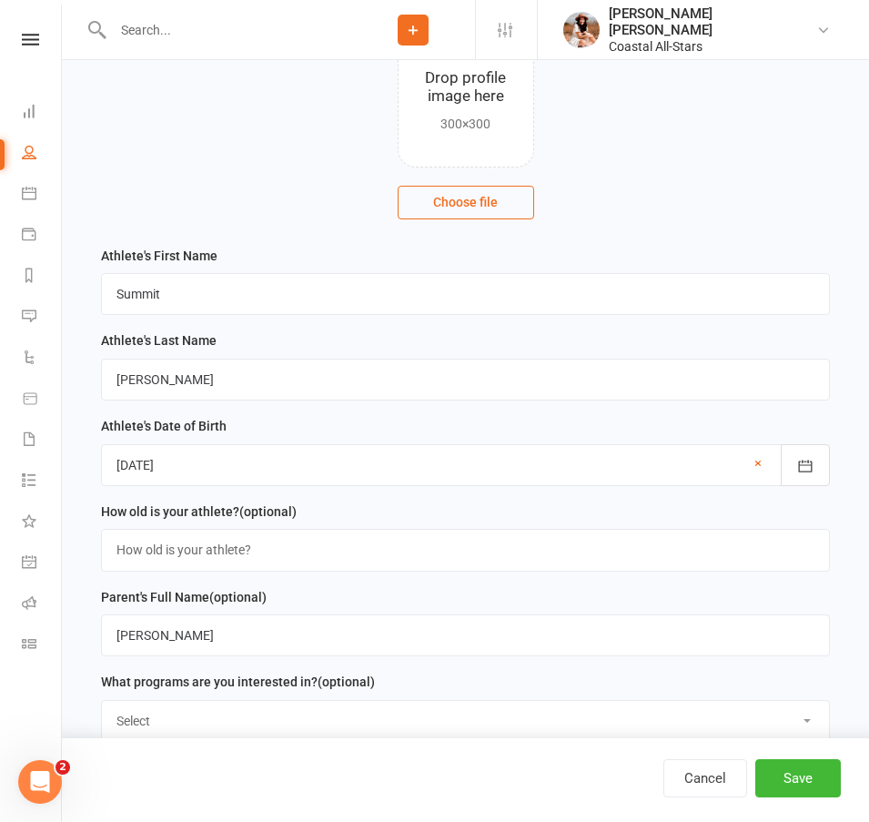
drag, startPoint x: 94, startPoint y: 337, endPoint x: 162, endPoint y: 384, distance: 83.1
click at [162, 384] on div "Athlete's Last Name [PERSON_NAME]" at bounding box center [465, 372] width 747 height 86
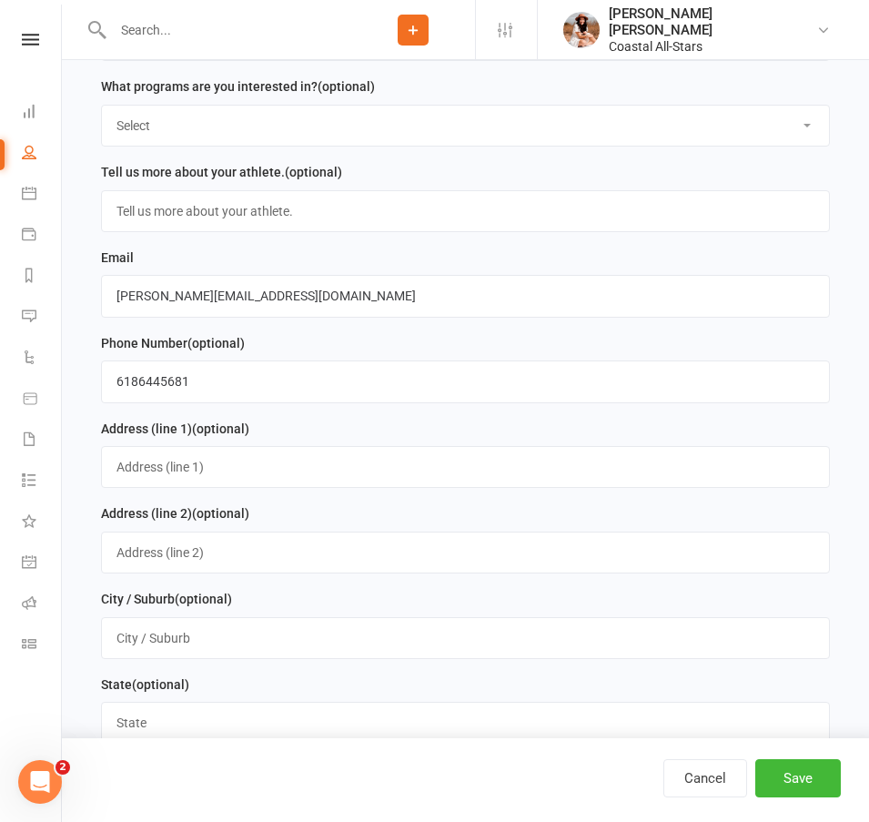
scroll to position [812, 0]
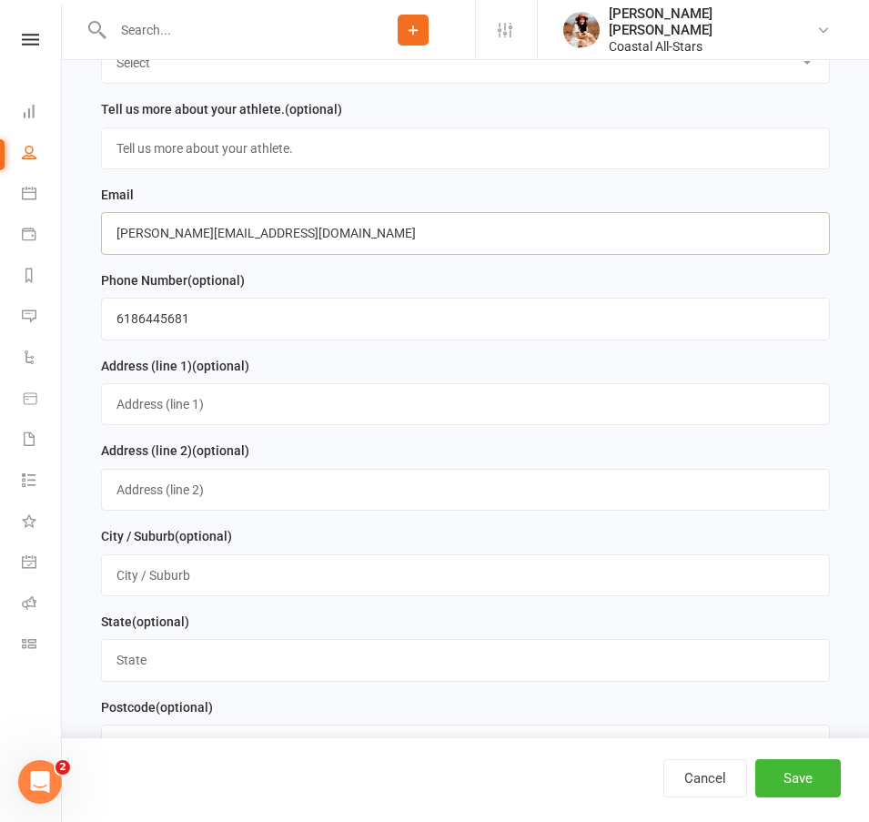
drag, startPoint x: 103, startPoint y: 235, endPoint x: 300, endPoint y: 246, distance: 197.8
click at [300, 246] on input "[PERSON_NAME][EMAIL_ADDRESS][DOMAIN_NAME]" at bounding box center [465, 233] width 729 height 42
click at [169, 242] on input "[PERSON_NAME][EMAIL_ADDRESS][DOMAIN_NAME]" at bounding box center [465, 233] width 729 height 42
click at [205, 238] on input "[PERSON_NAME][EMAIL_ADDRESS][DOMAIN_NAME]" at bounding box center [465, 233] width 729 height 42
type input "[PERSON_NAME][EMAIL_ADDRESS][DOMAIN_NAME]"
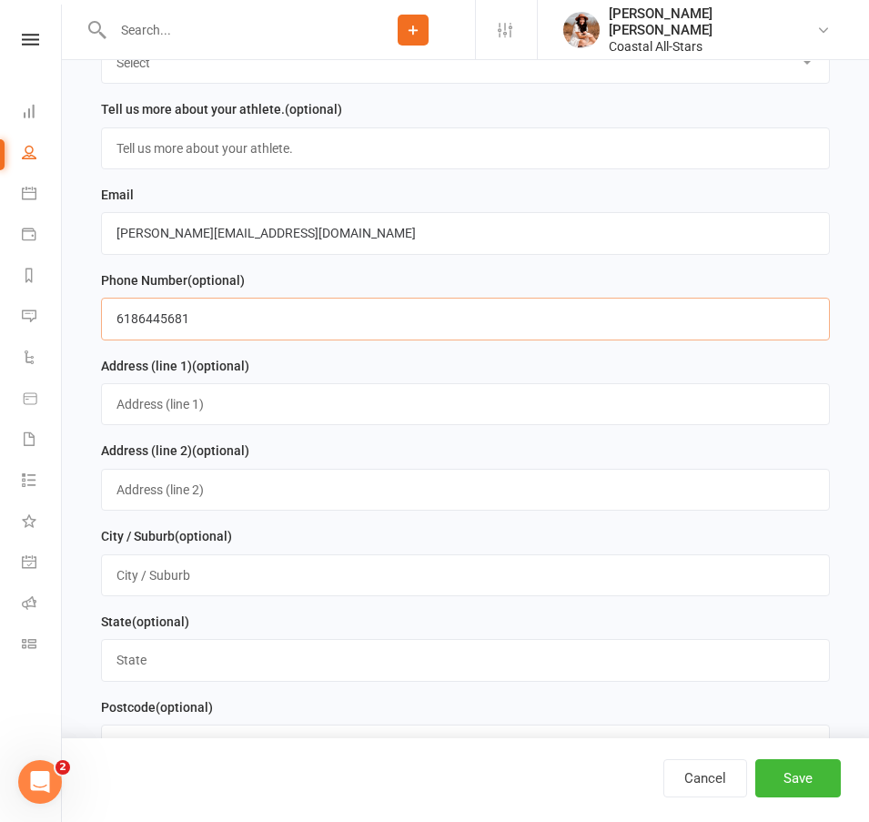
drag, startPoint x: 210, startPoint y: 308, endPoint x: 177, endPoint y: 285, distance: 39.9
click at [211, 308] on input "6186445681" at bounding box center [465, 319] width 729 height 42
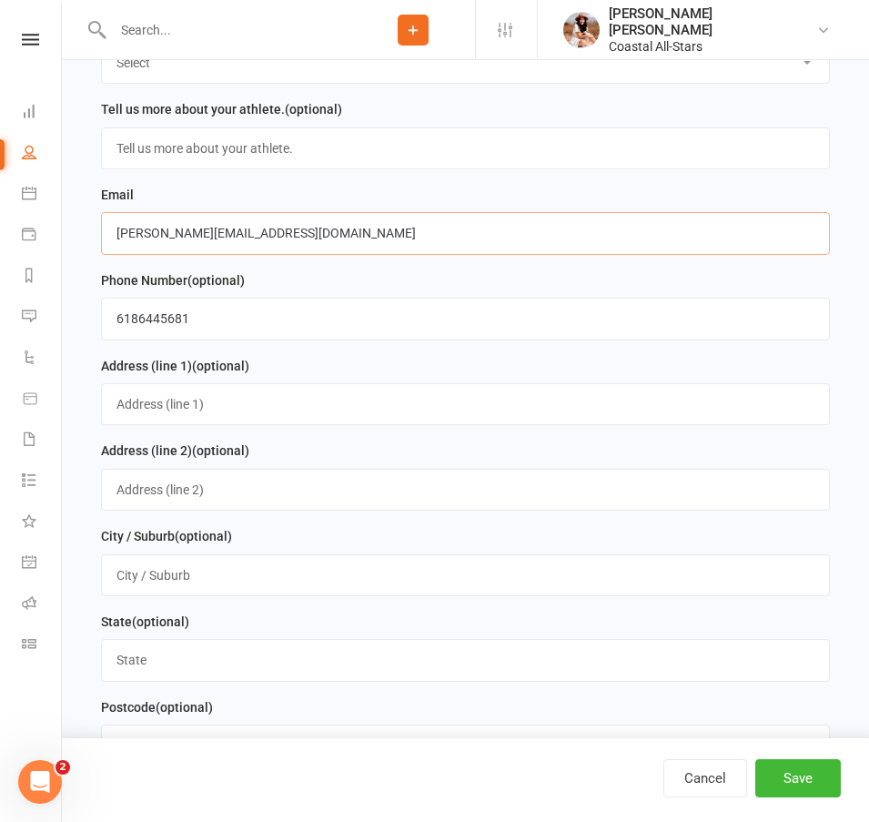
click at [165, 234] on input "[PERSON_NAME][EMAIL_ADDRESS][DOMAIN_NAME]" at bounding box center [465, 233] width 729 height 42
click at [235, 246] on input "[PERSON_NAME][EMAIL_ADDRESS][DOMAIN_NAME]" at bounding box center [465, 233] width 729 height 42
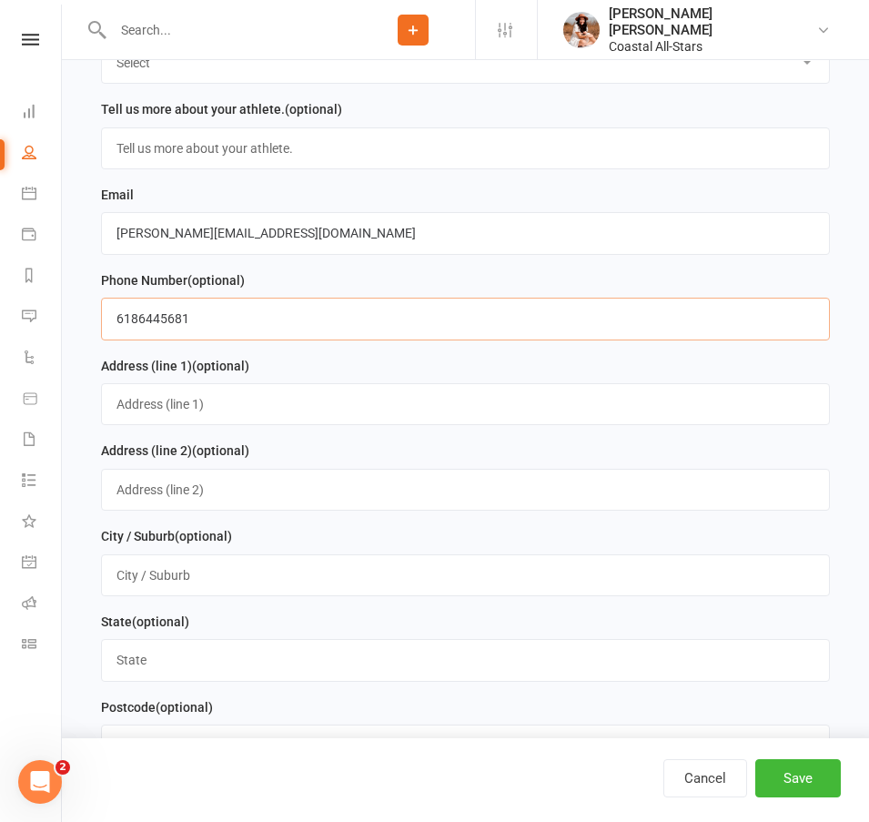
click at [203, 309] on input "6186445681" at bounding box center [465, 319] width 729 height 42
click at [214, 323] on input "6186445681" at bounding box center [465, 319] width 729 height 42
drag, startPoint x: 212, startPoint y: 324, endPoint x: 79, endPoint y: 328, distance: 132.9
click at [79, 328] on div "1. Contact Information Drop profile image here 300×300 Choose file Athlete's Fi…" at bounding box center [465, 684] width 807 height 2872
click at [125, 319] on input "6186445681" at bounding box center [465, 319] width 729 height 42
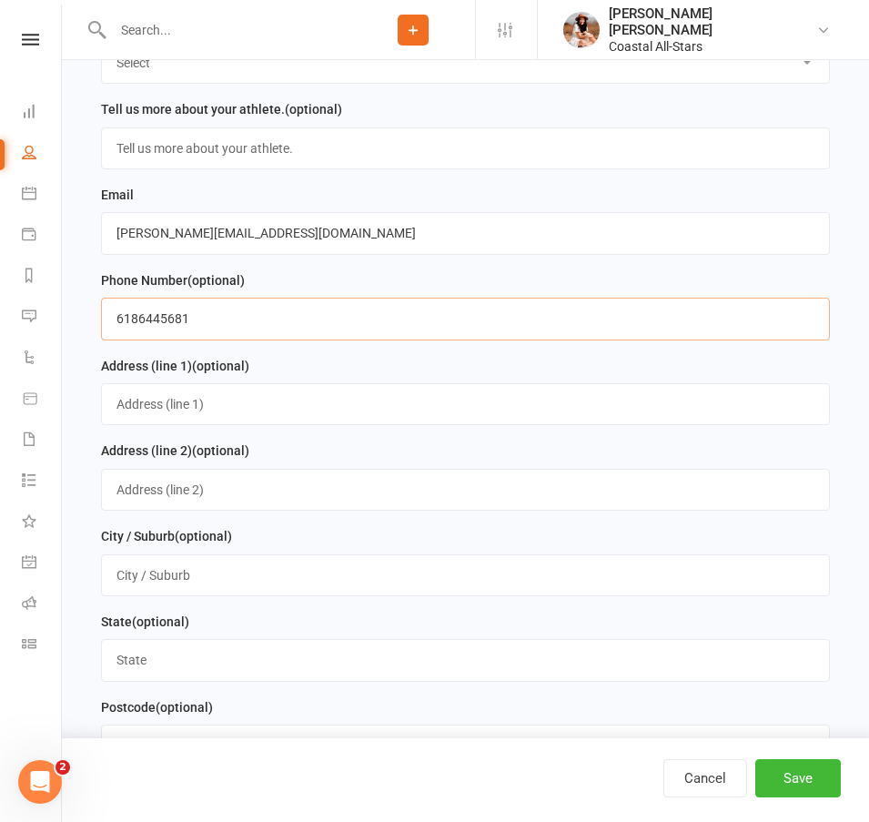
click at [172, 327] on input "6186445681" at bounding box center [465, 319] width 729 height 42
drag, startPoint x: 195, startPoint y: 336, endPoint x: 102, endPoint y: 329, distance: 93.1
click at [102, 329] on input "6186445681" at bounding box center [465, 319] width 729 height 42
click at [302, 331] on input "6186445681" at bounding box center [465, 319] width 729 height 42
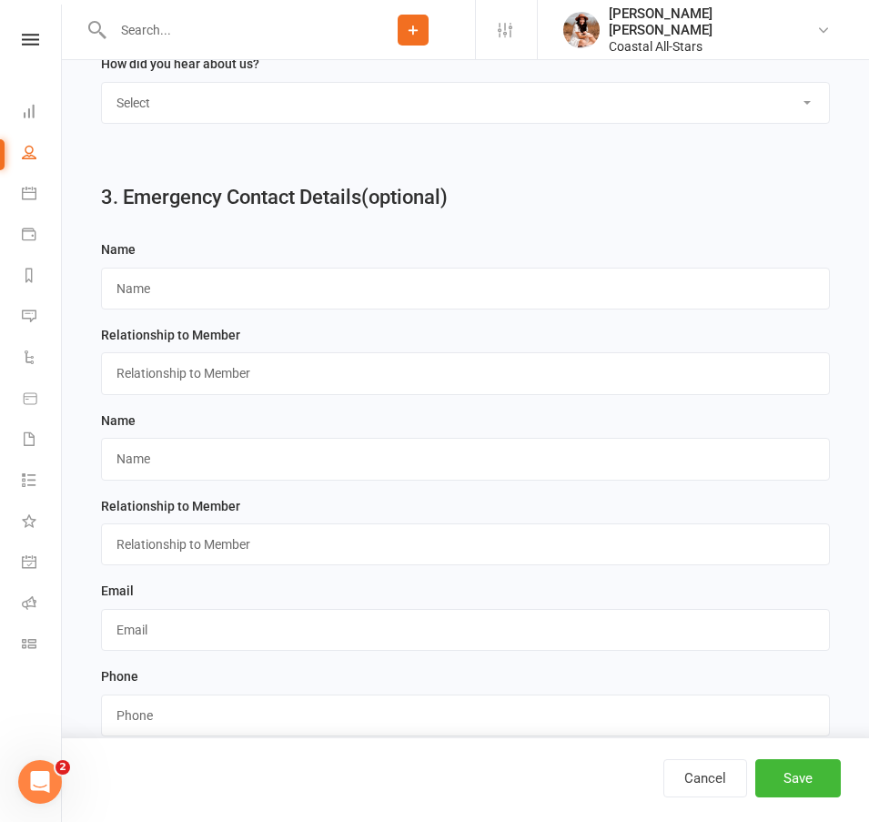
scroll to position [2224, 0]
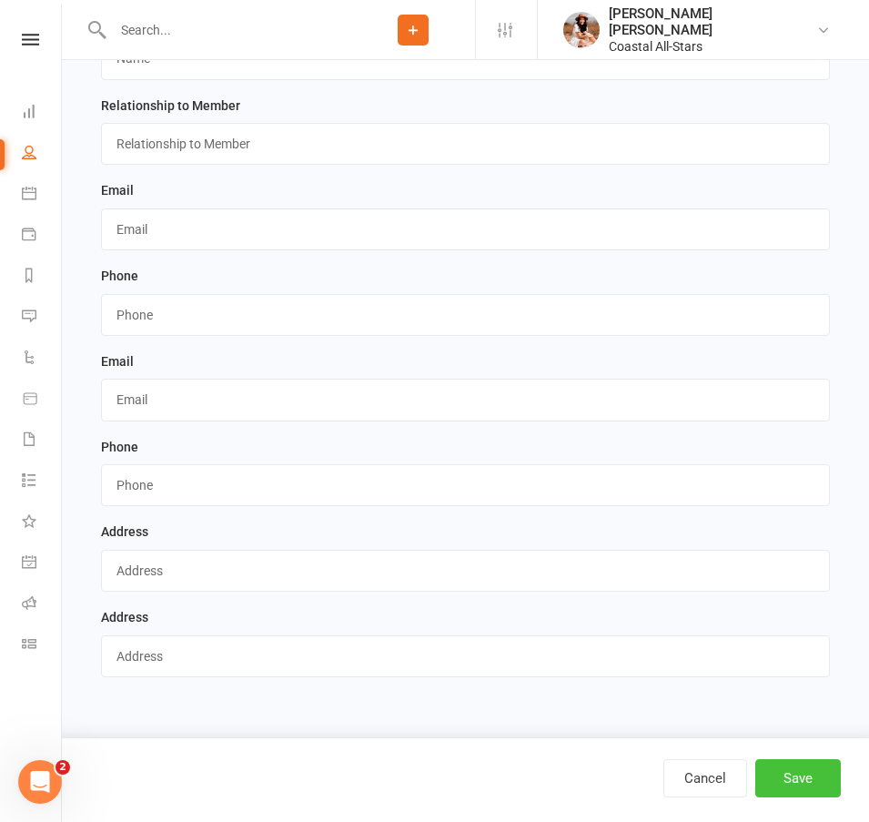
click at [801, 781] on button "Save" at bounding box center [798, 778] width 86 height 38
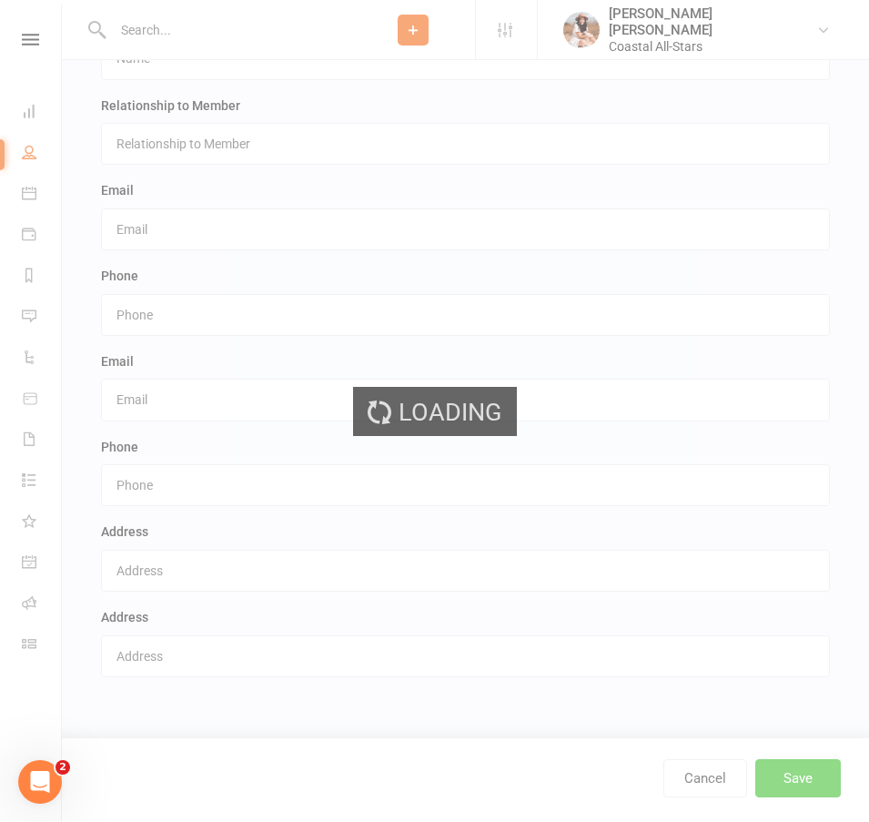
scroll to position [0, 0]
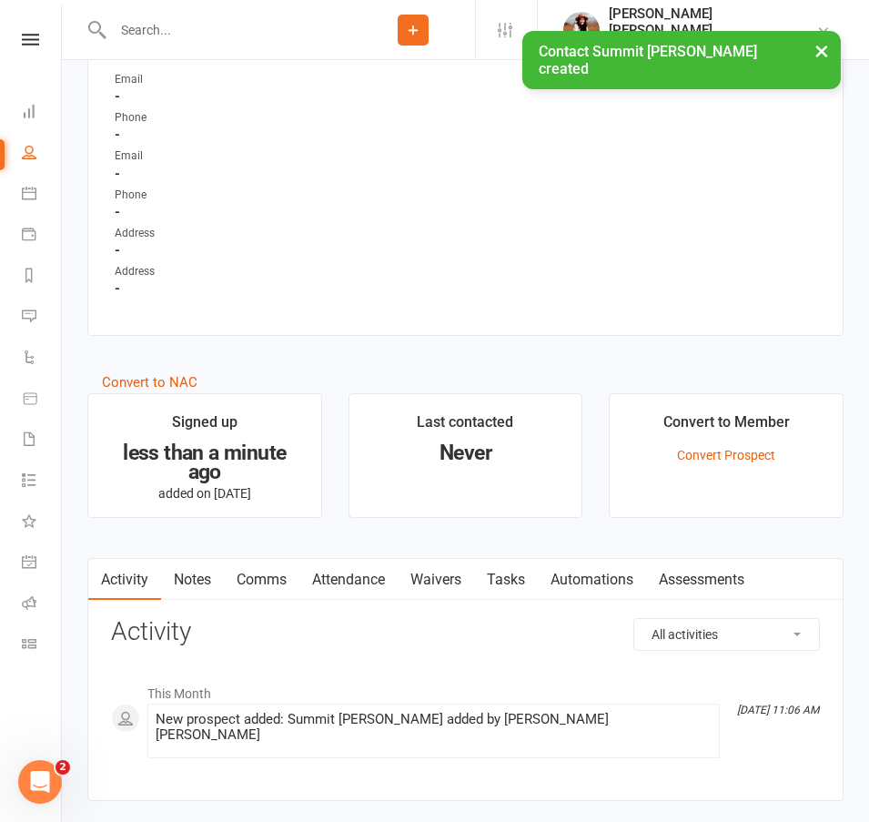
scroll to position [1354, 0]
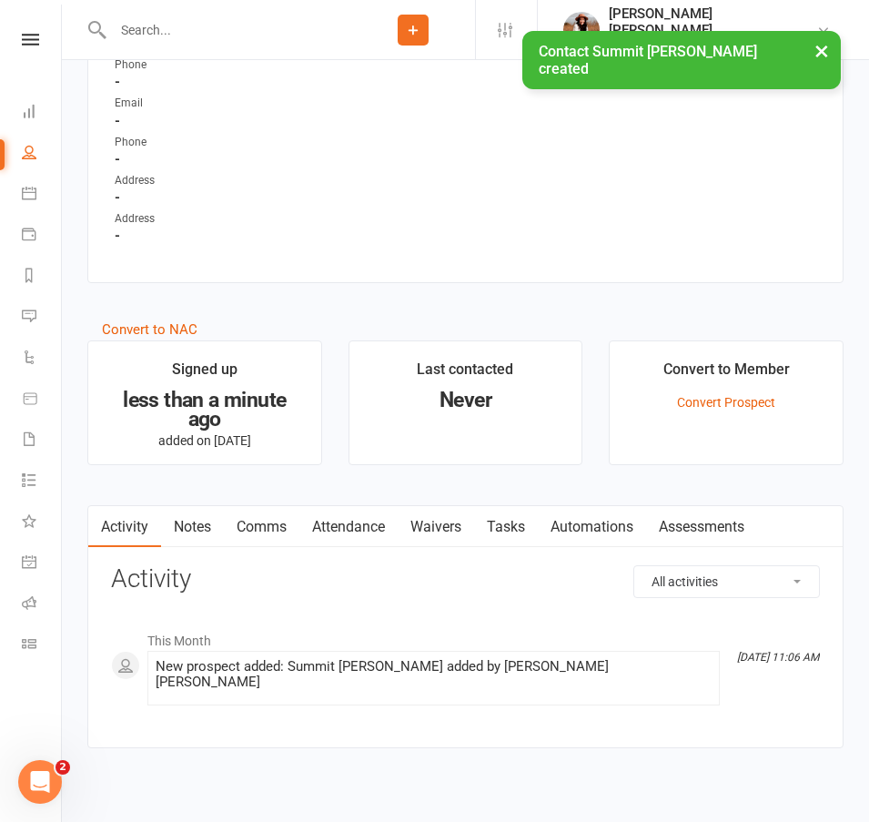
click at [447, 527] on link "Waivers" at bounding box center [436, 527] width 76 height 42
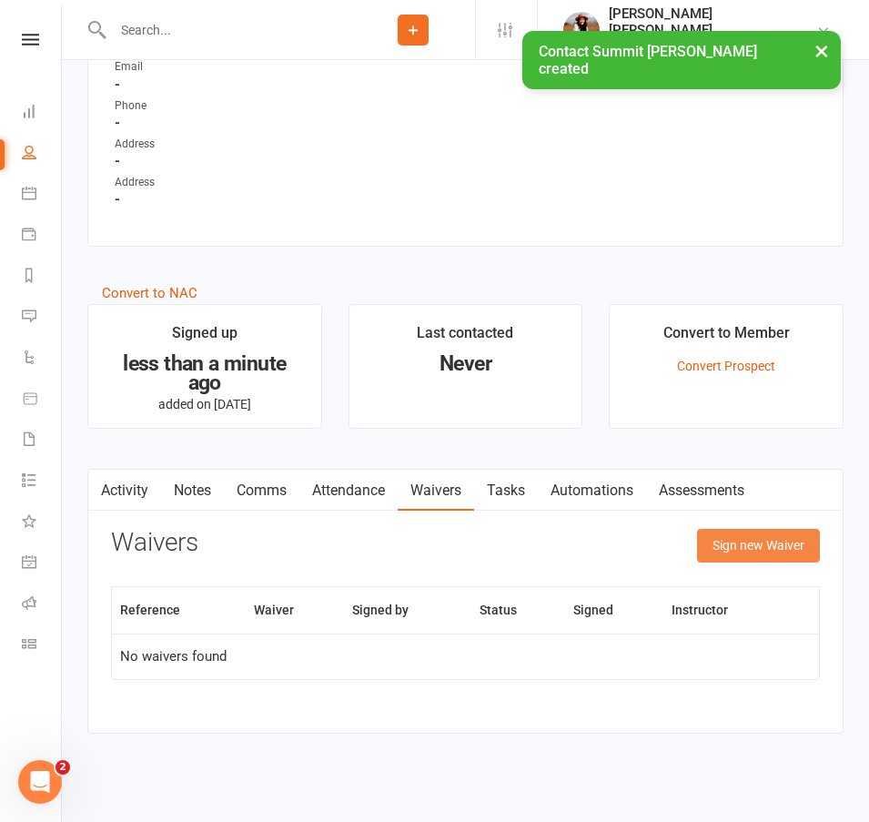
click at [762, 541] on button "Sign new Waiver" at bounding box center [758, 545] width 123 height 33
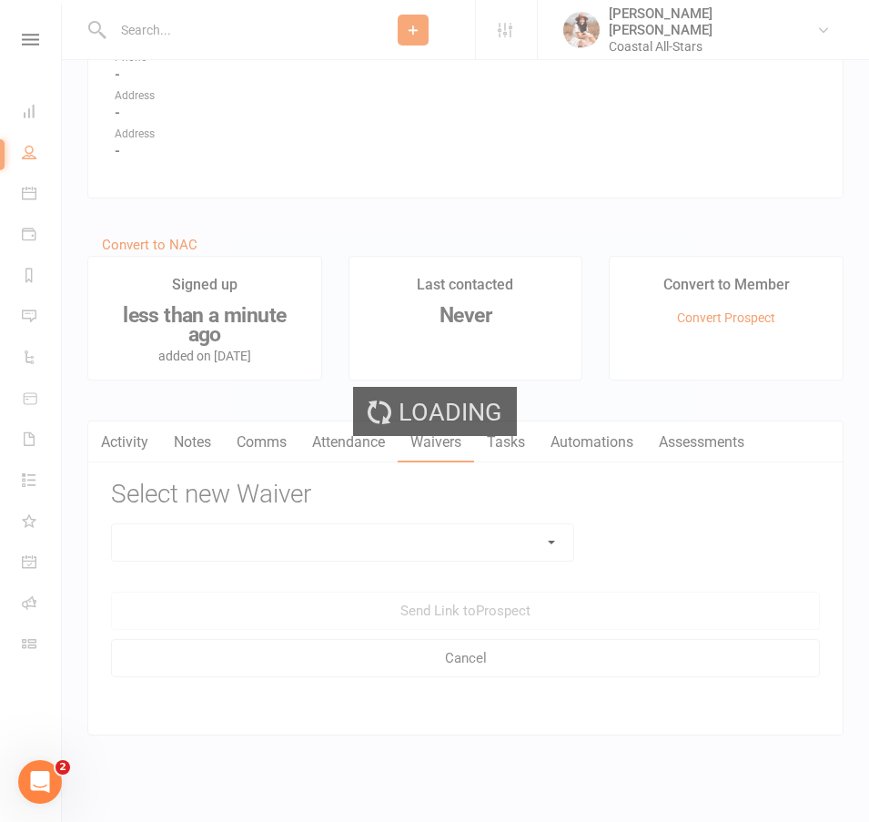
scroll to position [1442, 0]
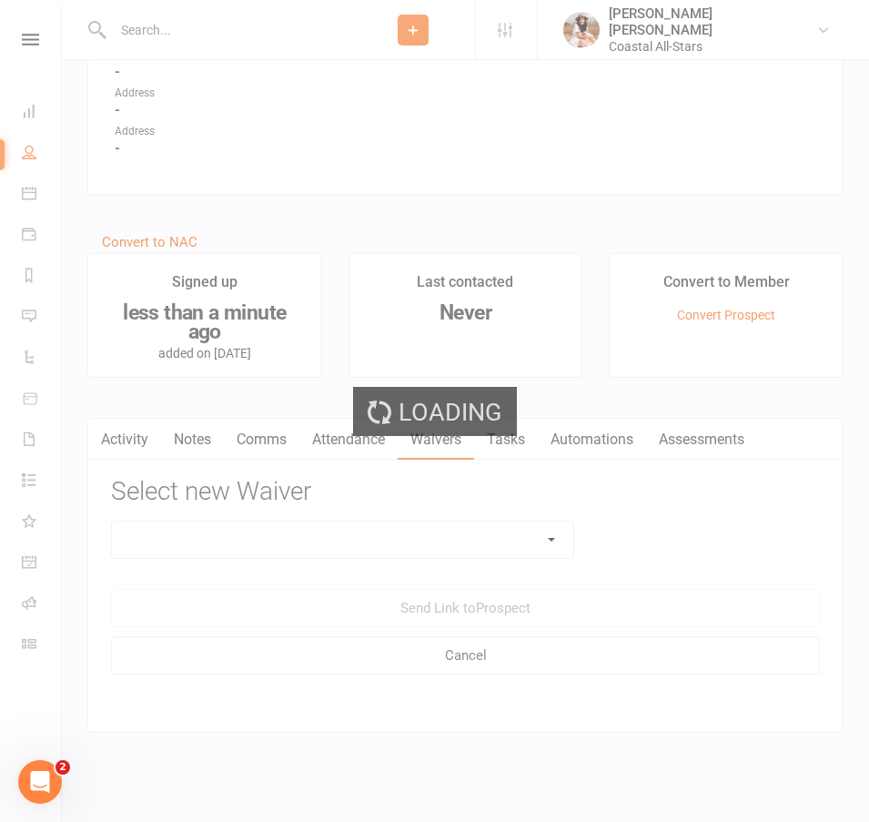
click at [506, 526] on select at bounding box center [342, 539] width 461 height 36
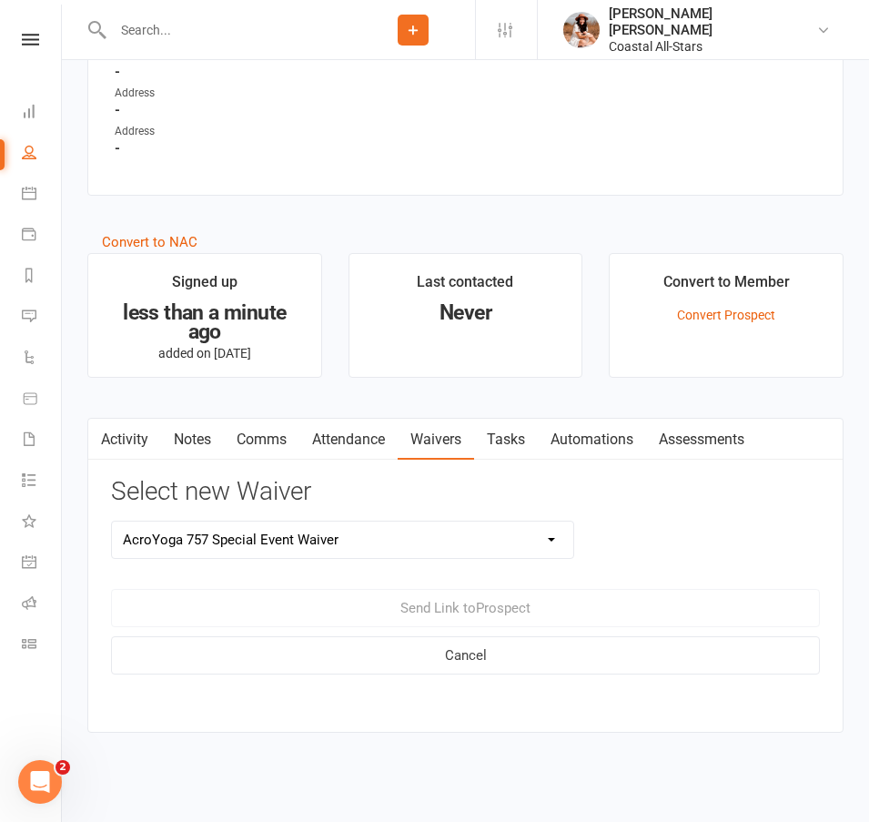
click at [112, 521] on select "AcroYoga 757 Special Event Waiver ACS Event Waiver ([DATE]) Adult 757 Event Wai…" at bounding box center [342, 539] width 461 height 36
click at [349, 536] on select "AcroYoga 757 Special Event Waiver ACS Event Waiver ([DATE]) Adult 757 Event Wai…" at bounding box center [342, 539] width 461 height 36
select select "13078"
click at [112, 521] on select "AcroYoga 757 Special Event Waiver ACS Event Waiver ([DATE]) Adult 757 Event Wai…" at bounding box center [342, 539] width 461 height 36
click at [410, 595] on button "Send Link to [GEOGRAPHIC_DATA]" at bounding box center [465, 608] width 709 height 38
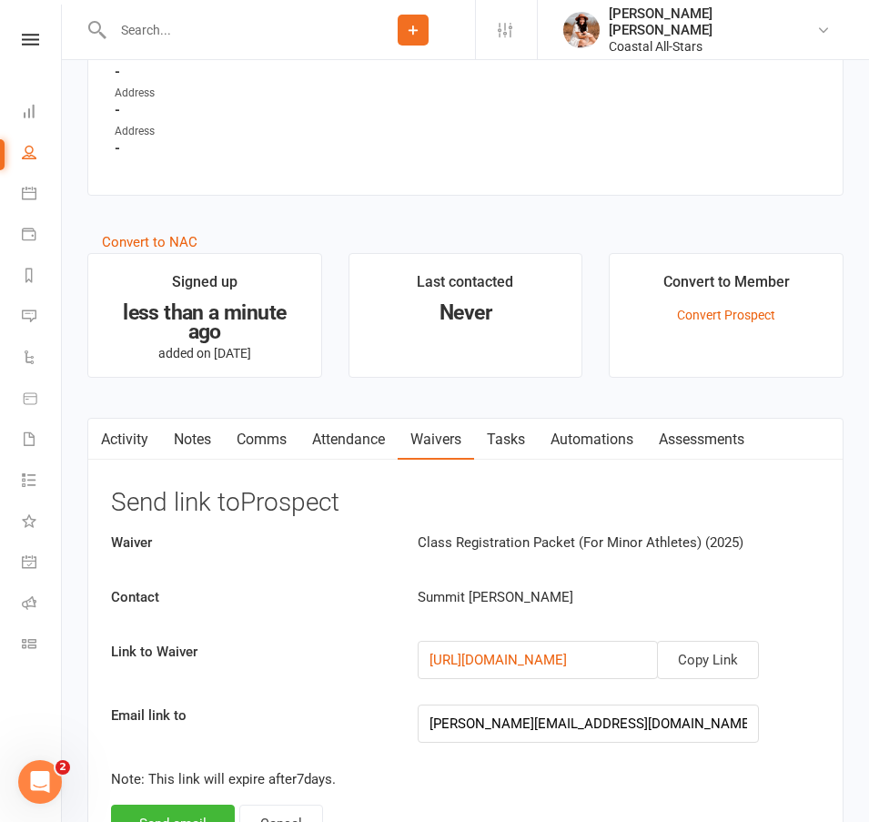
scroll to position [1596, 0]
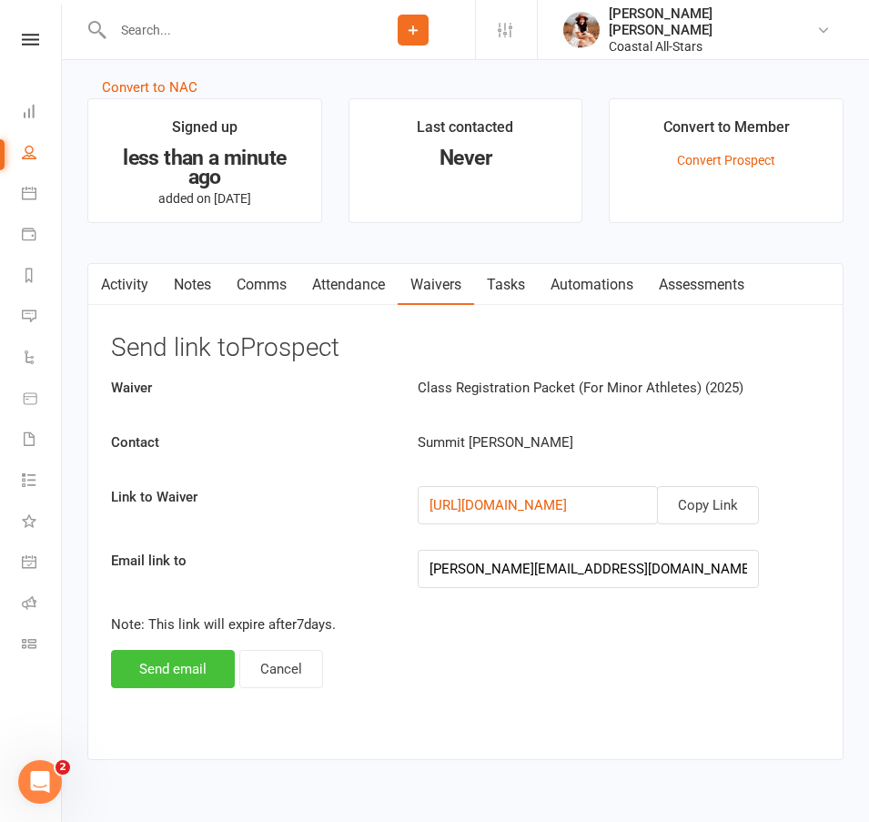
click at [192, 665] on button "Send email" at bounding box center [173, 669] width 124 height 38
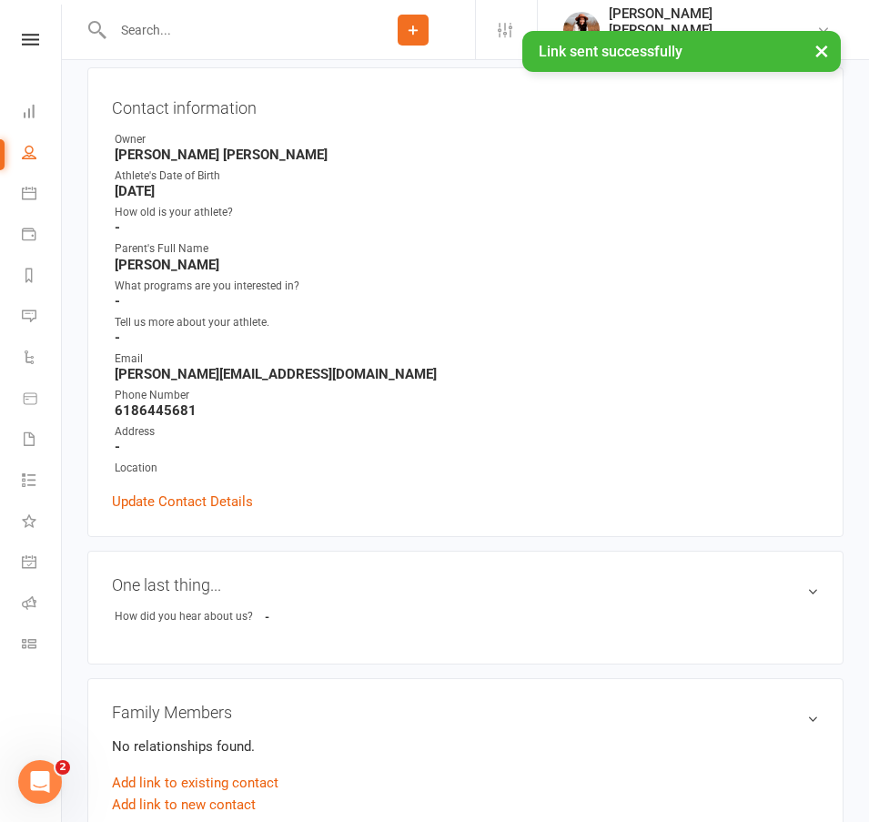
scroll to position [0, 0]
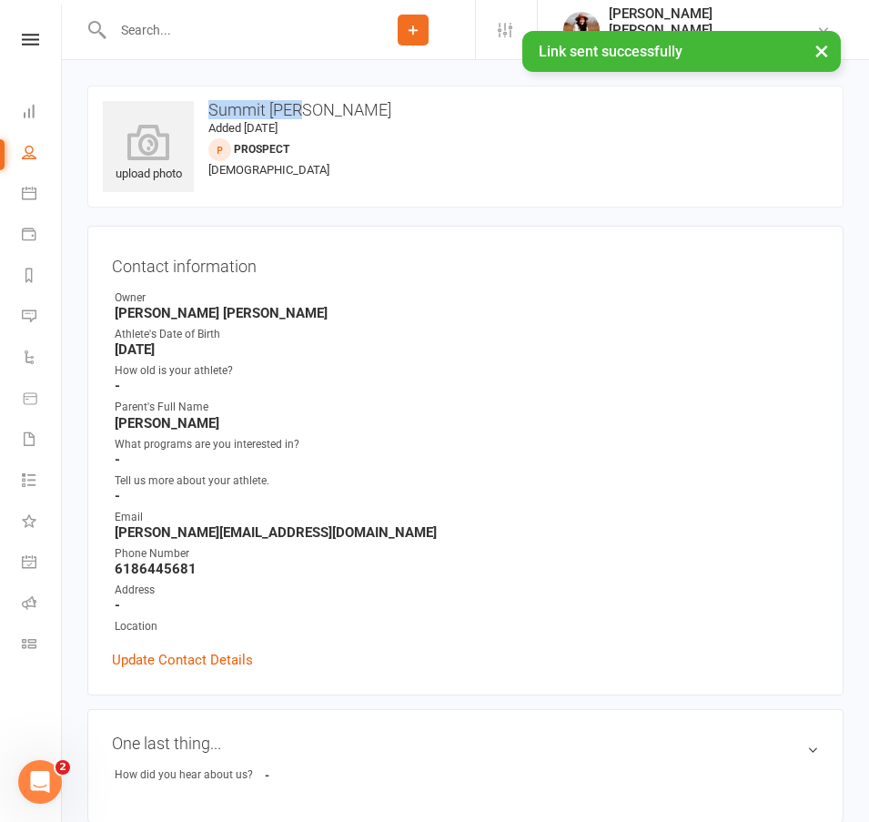
drag, startPoint x: 201, startPoint y: 106, endPoint x: 311, endPoint y: 110, distance: 110.2
click at [311, 110] on h3 "Summit [PERSON_NAME]" at bounding box center [465, 110] width 725 height 18
copy h3 "Summit [PERSON_NAME]"
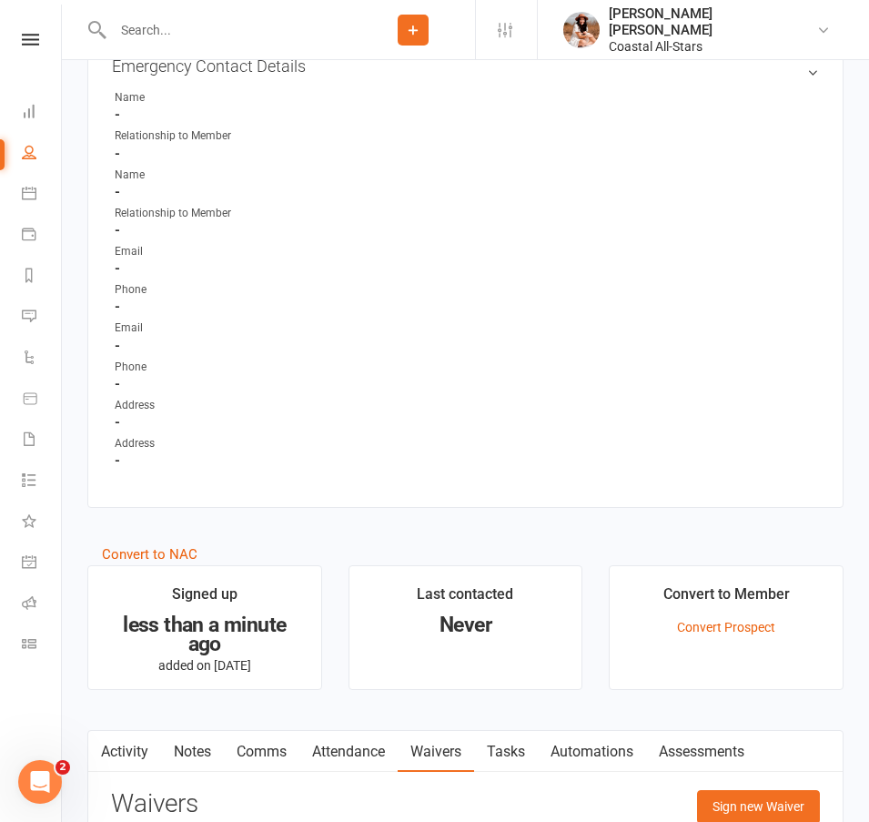
scroll to position [1406, 0]
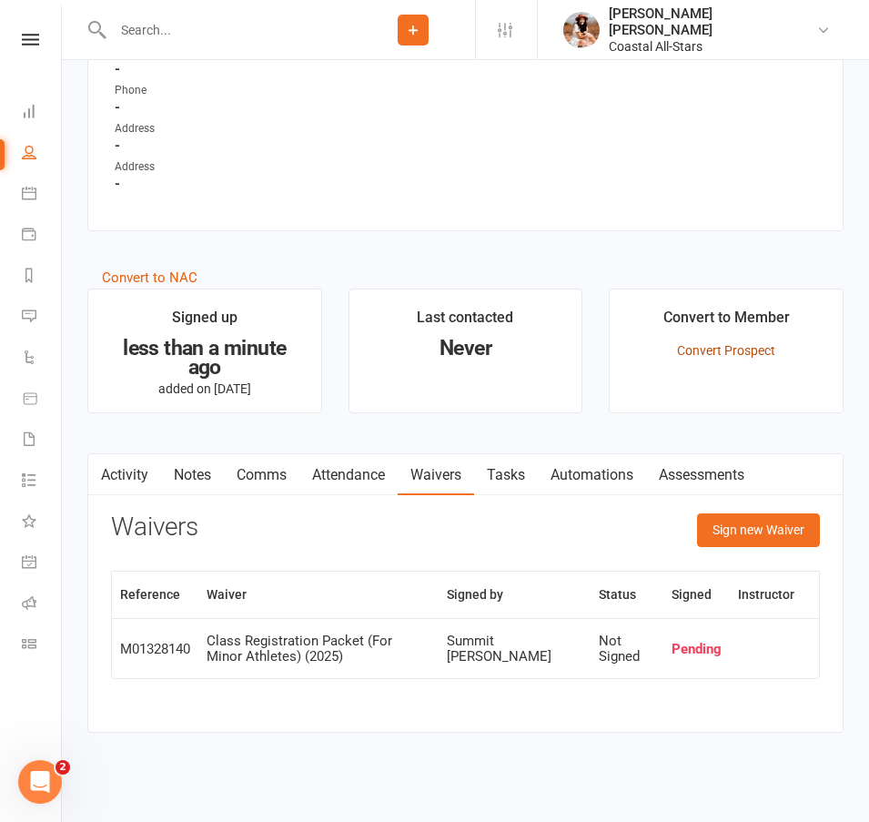
click at [751, 343] on link "Convert Prospect" at bounding box center [726, 350] width 98 height 15
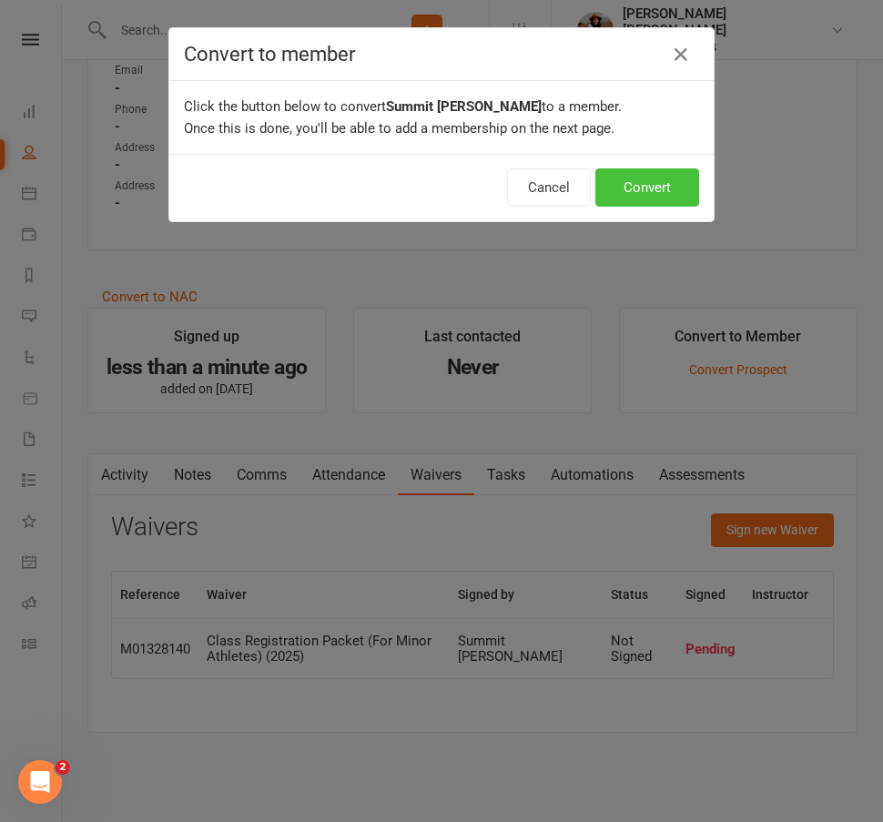
click at [644, 196] on button "Convert" at bounding box center [647, 187] width 104 height 38
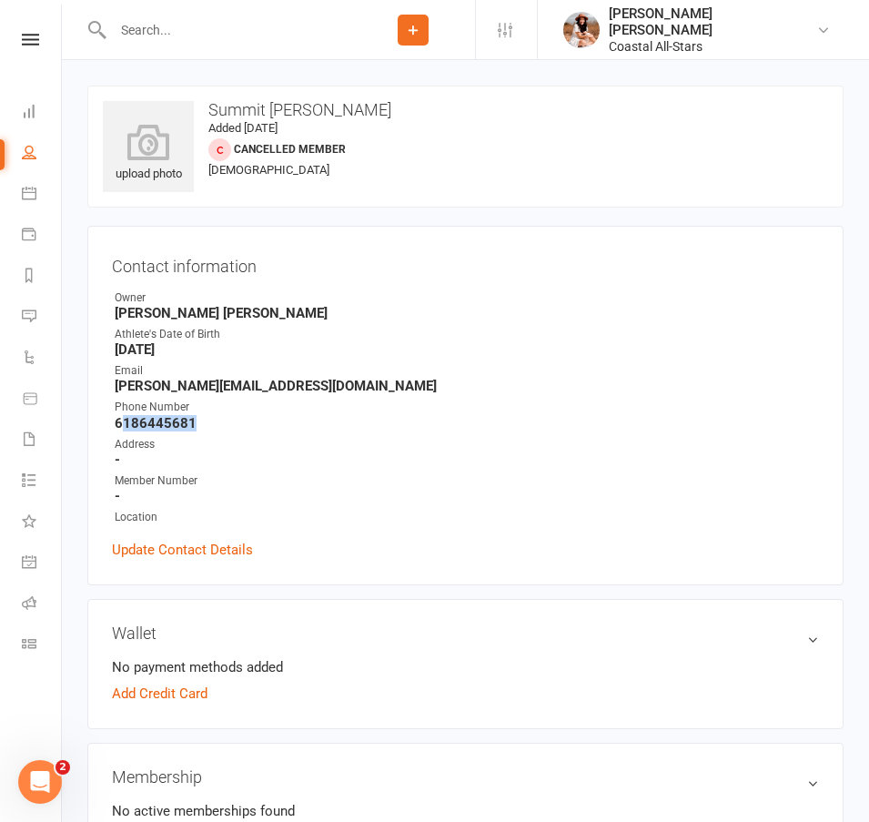
drag, startPoint x: 119, startPoint y: 420, endPoint x: 208, endPoint y: 420, distance: 89.2
click at [208, 420] on strong "6186445681" at bounding box center [467, 423] width 704 height 16
drag, startPoint x: 221, startPoint y: 417, endPoint x: 85, endPoint y: 428, distance: 136.9
copy strong "6186445681"
